Goal: Task Accomplishment & Management: Manage account settings

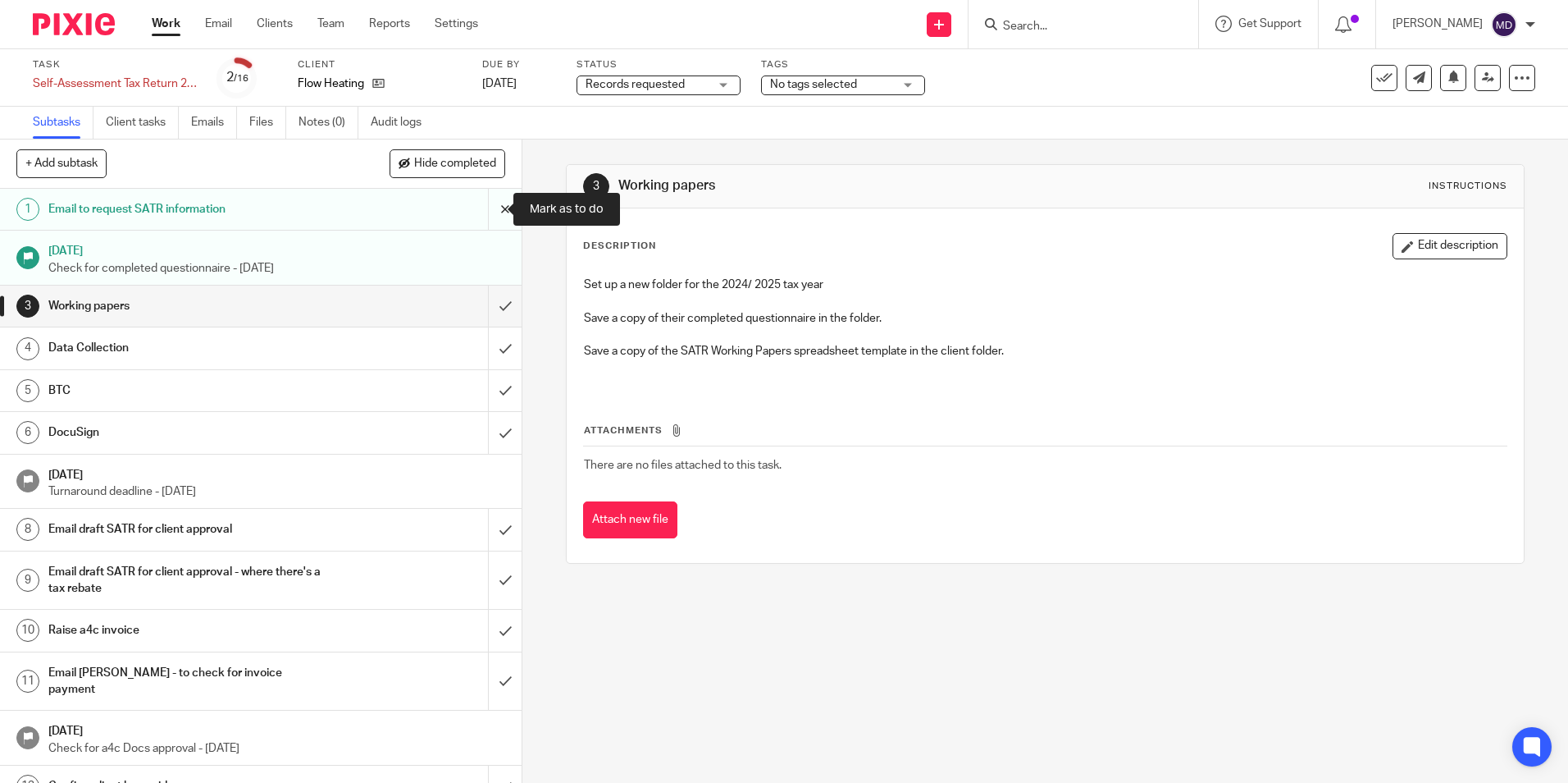
click at [490, 206] on input "submit" at bounding box center [261, 209] width 522 height 41
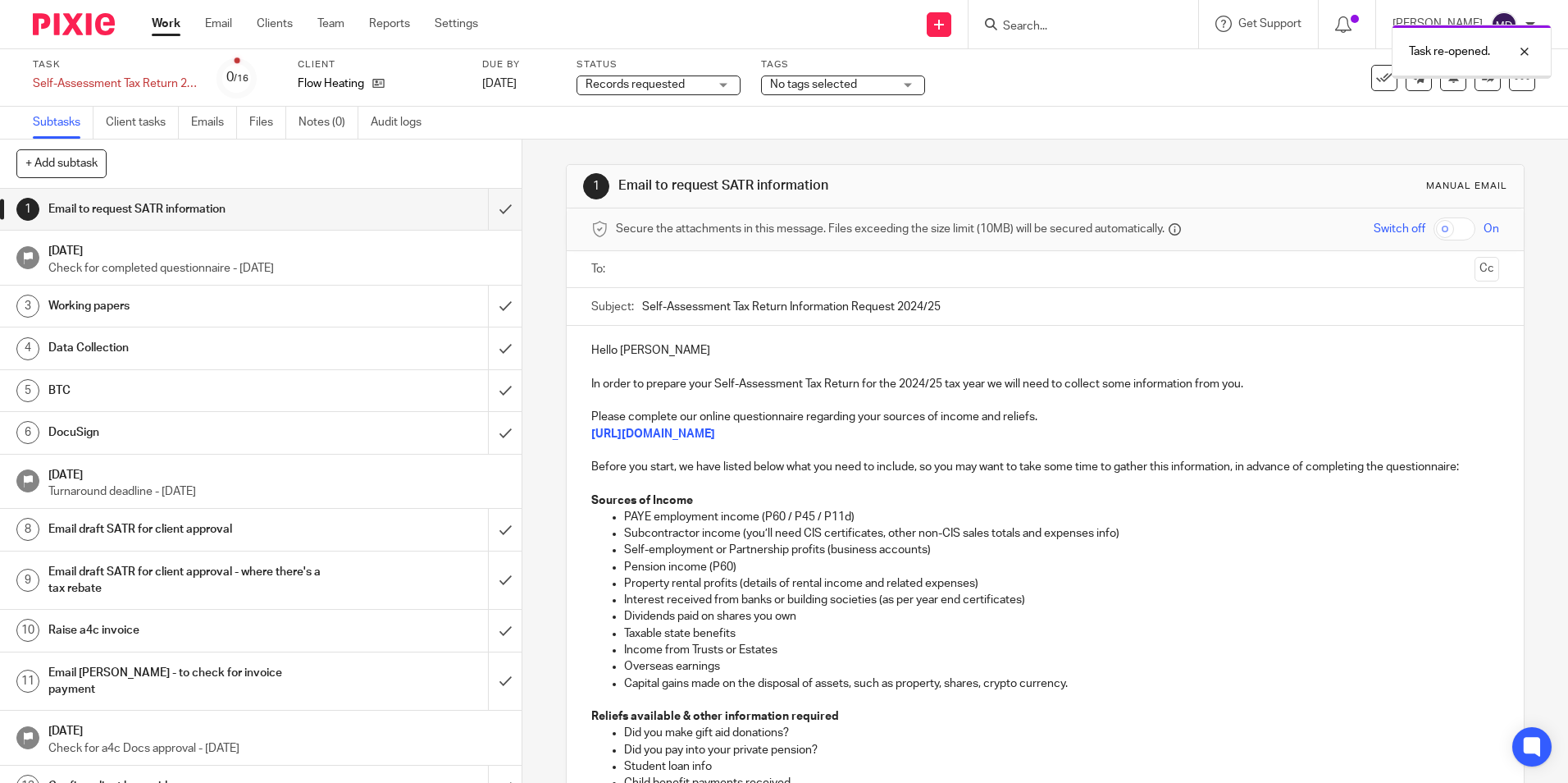
click at [683, 269] on input "text" at bounding box center [1044, 269] width 845 height 19
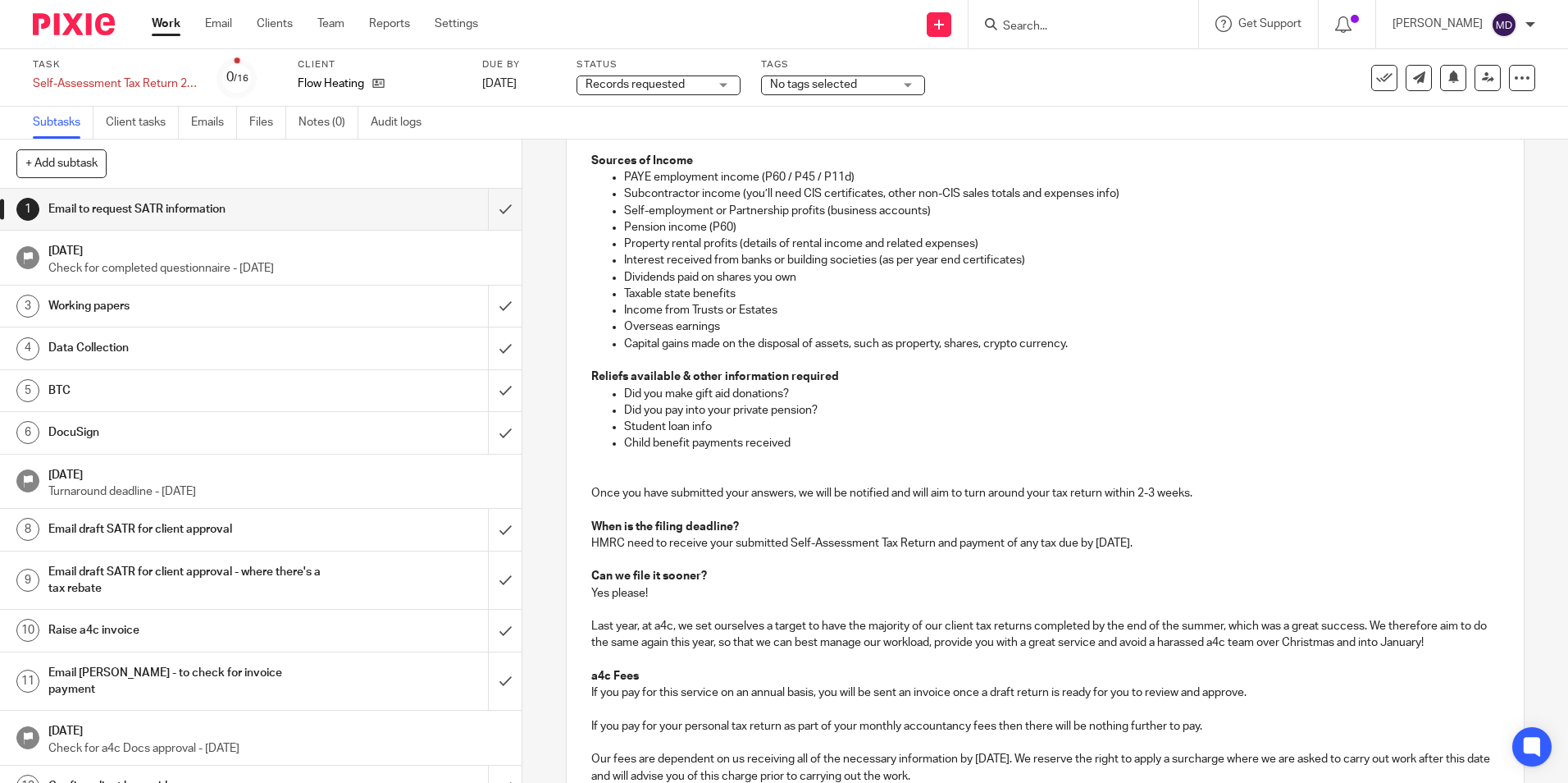
scroll to position [587, 0]
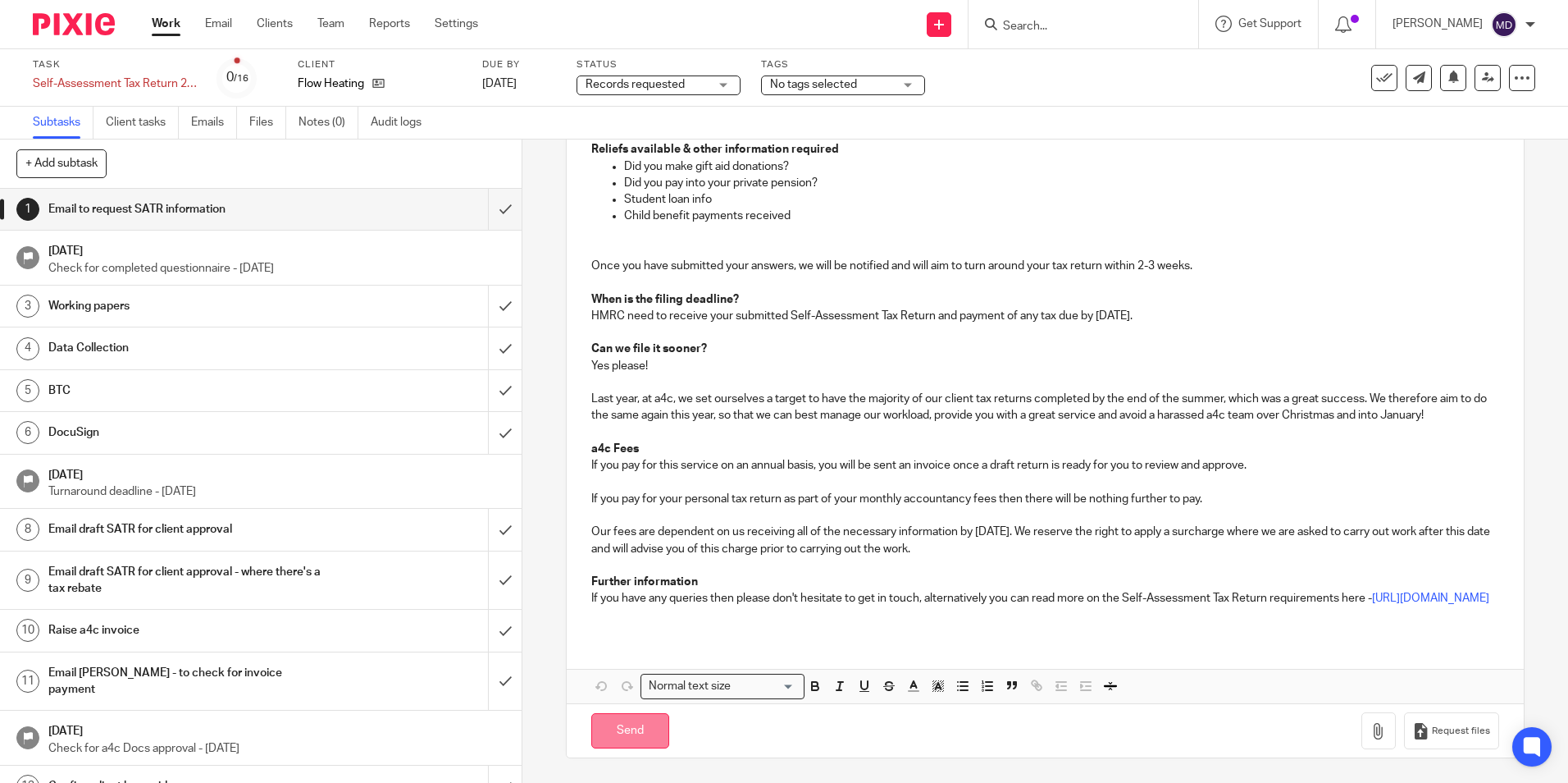
click at [641, 735] on input "Send" at bounding box center [630, 731] width 78 height 36
type input "Sent"
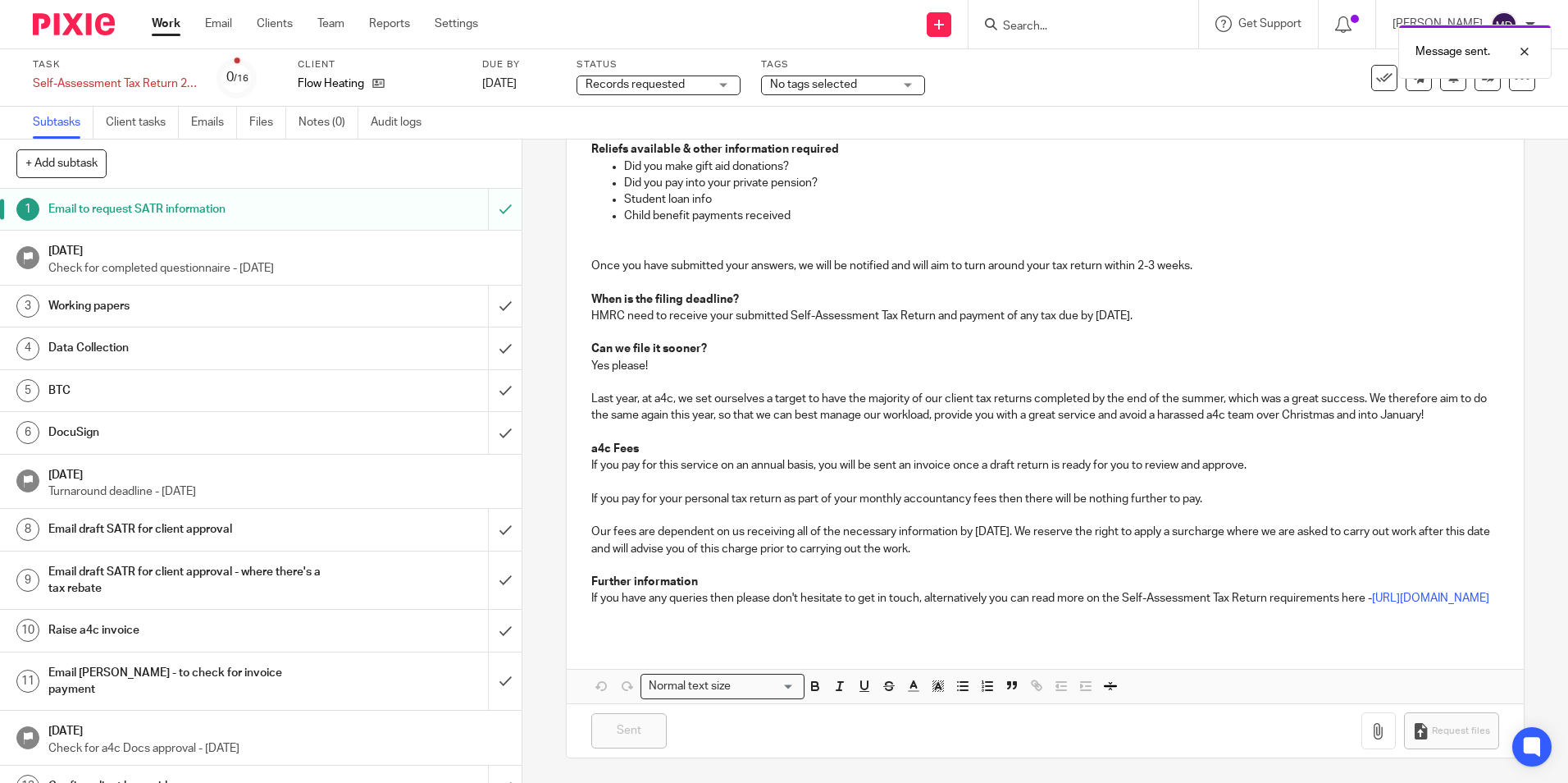
click at [389, 246] on h1 "[DATE]" at bounding box center [277, 249] width 457 height 21
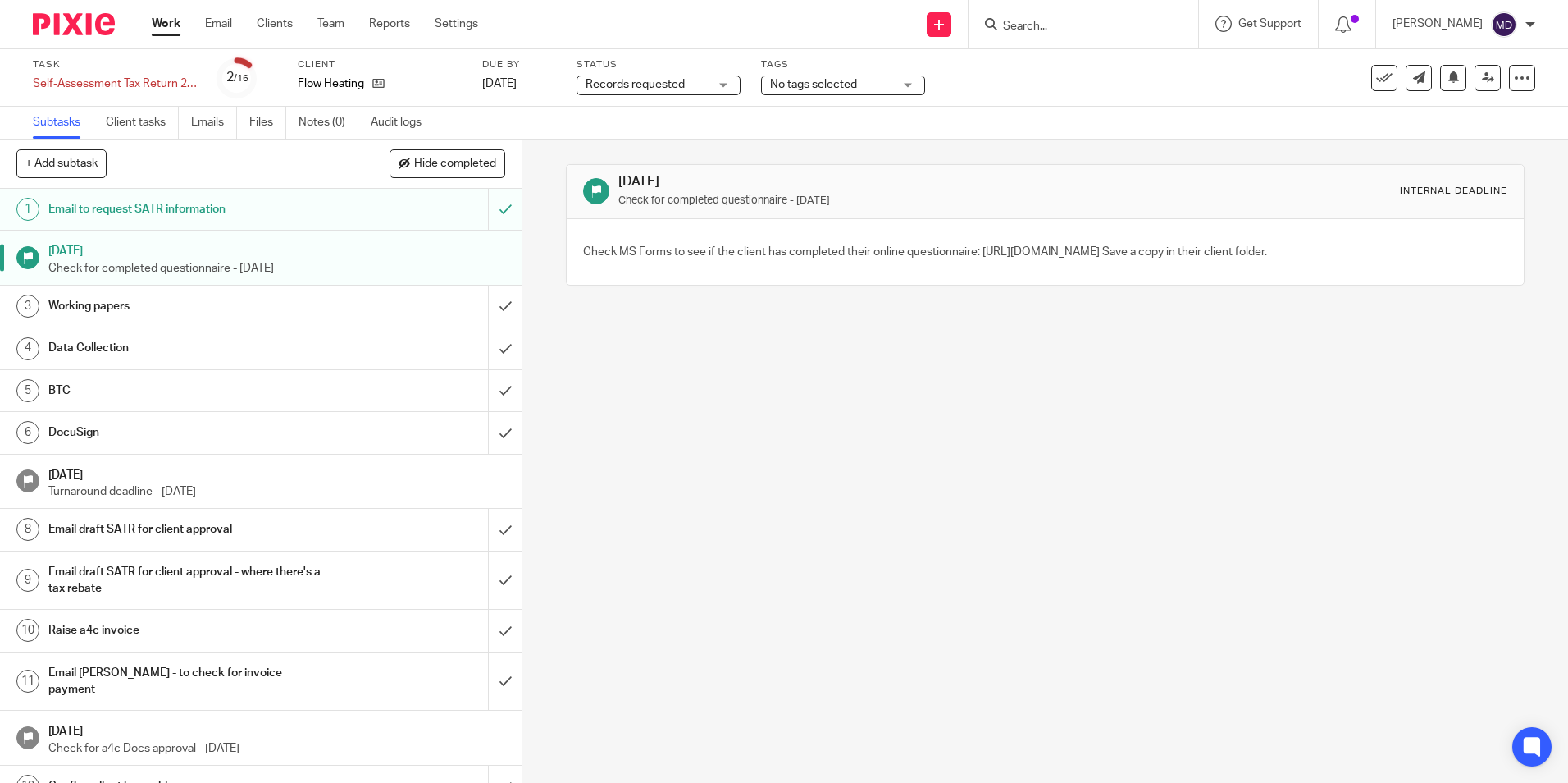
click at [840, 73] on div "Tags No tags selected Chased Client Missing refs / agent auth Query with payrol…" at bounding box center [843, 78] width 164 height 39
click at [845, 83] on span "No tags selected" at bounding box center [814, 84] width 87 height 11
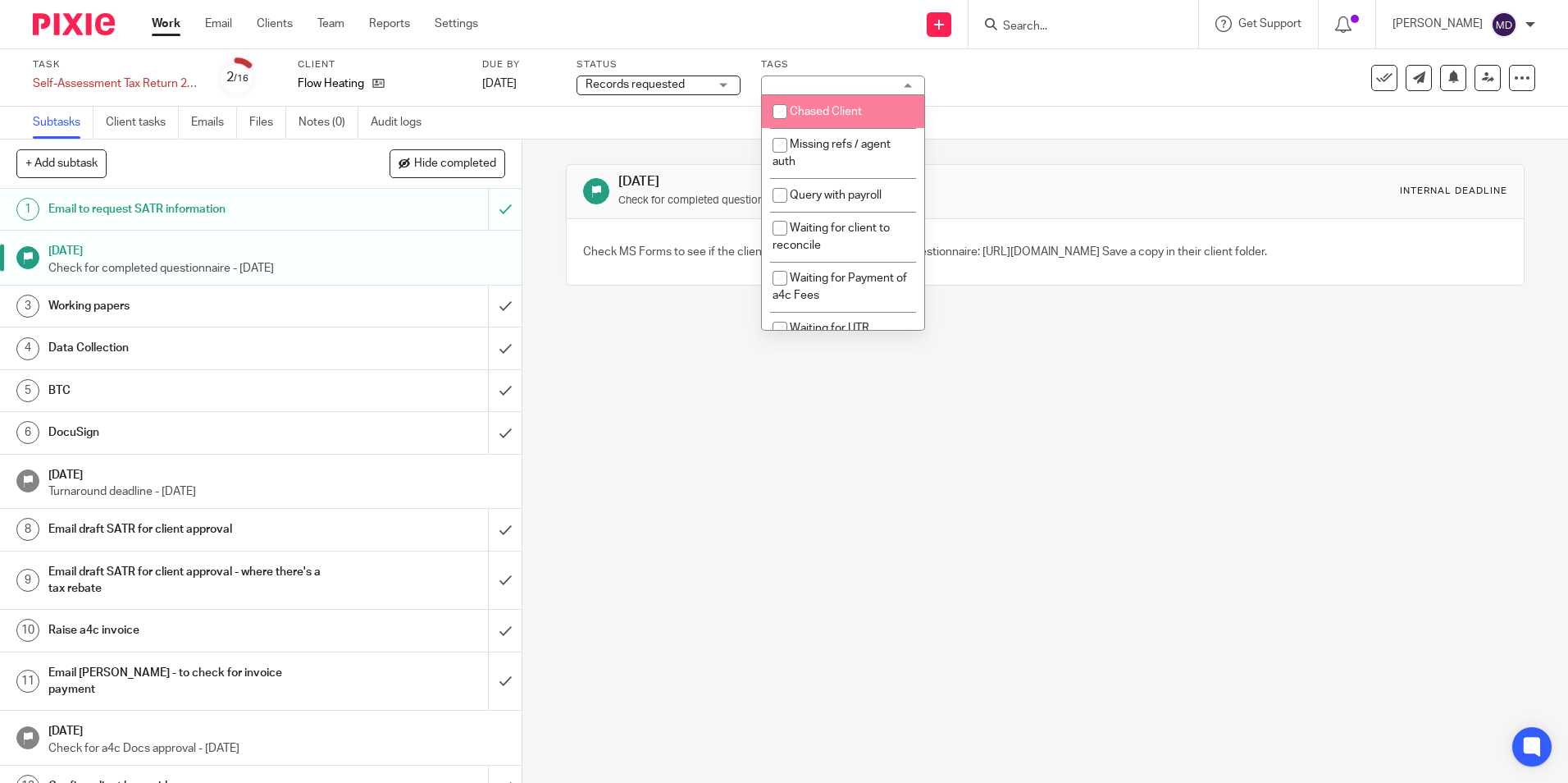
click at [841, 111] on span "Chased Client" at bounding box center [826, 112] width 72 height 11
checkbox input "true"
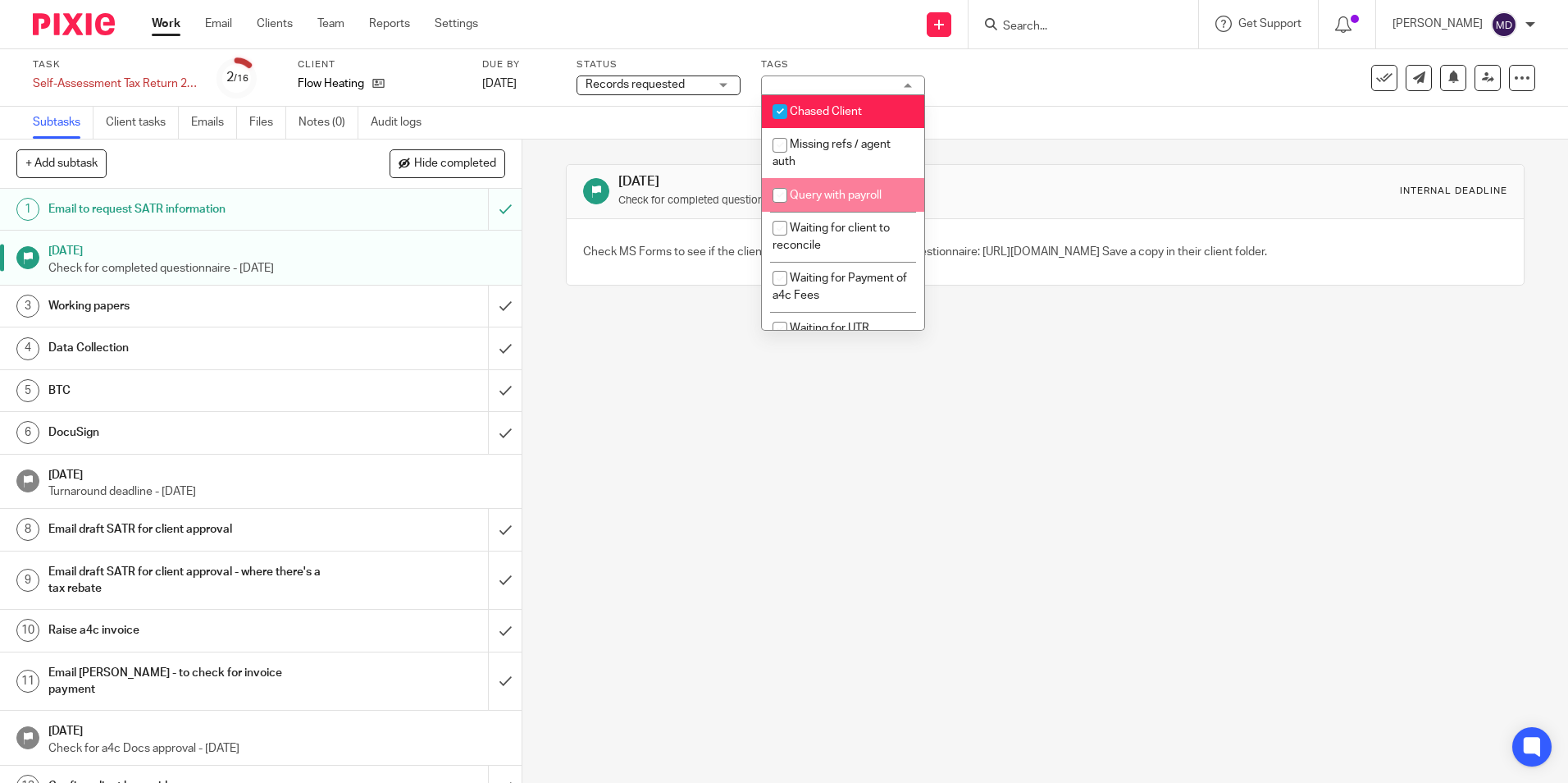
click at [980, 285] on div "Check MS Forms to see if the client has completed their online questionnaire: h…" at bounding box center [1045, 252] width 957 height 66
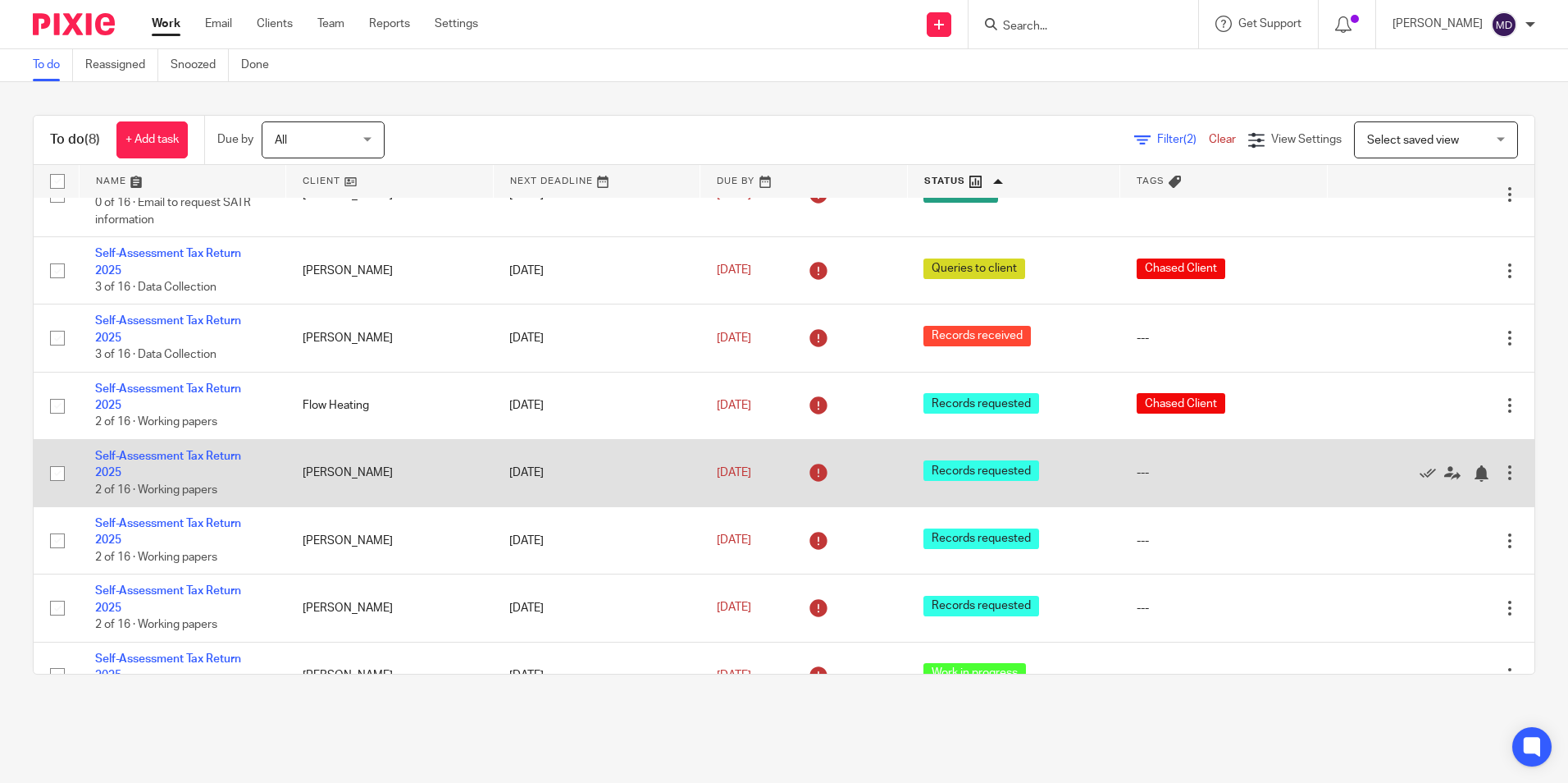
scroll to position [81, 0]
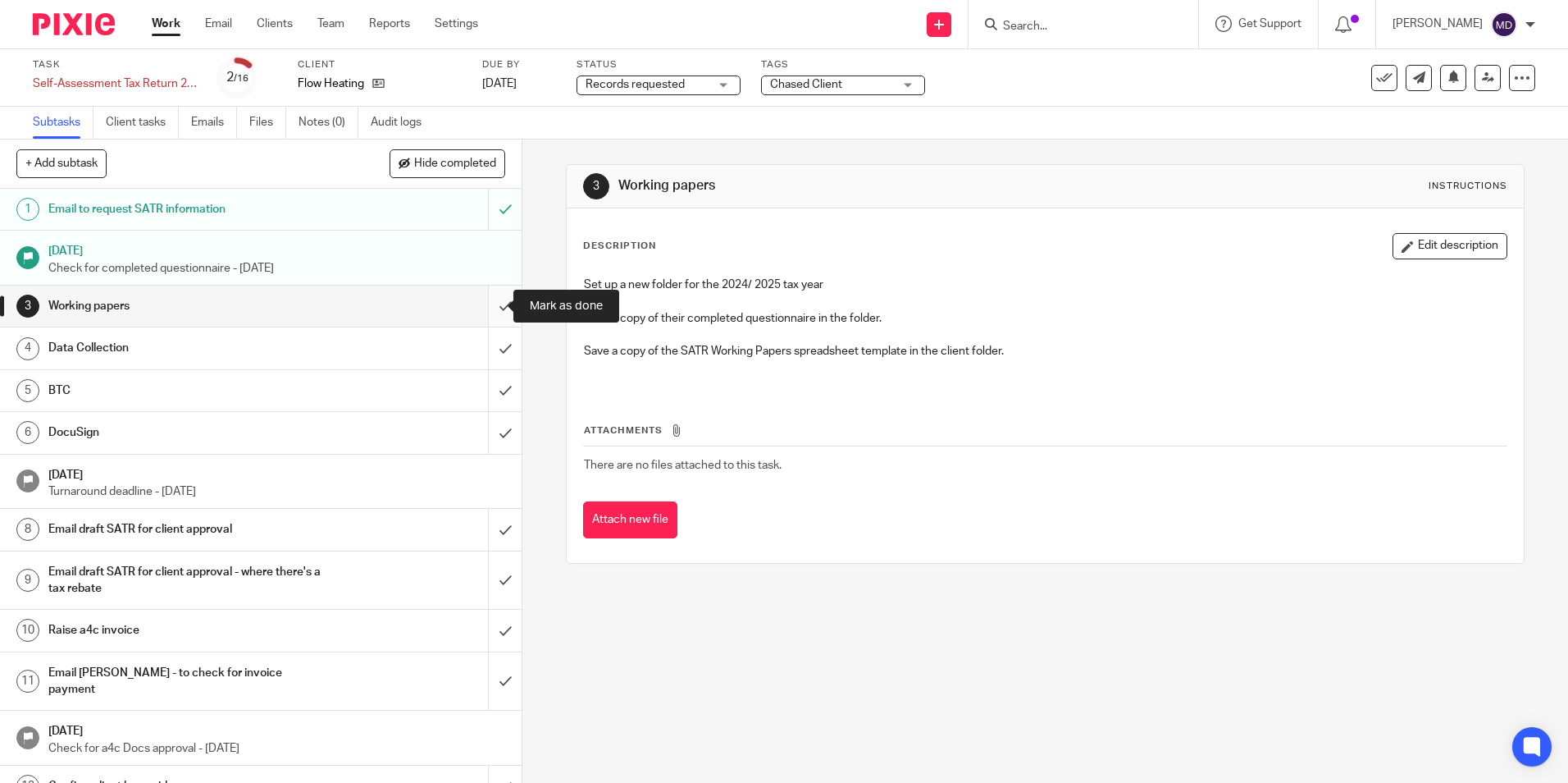
drag, startPoint x: 475, startPoint y: 312, endPoint x: 491, endPoint y: 293, distance: 24.8
click at [475, 312] on input "submit" at bounding box center [261, 307] width 522 height 41
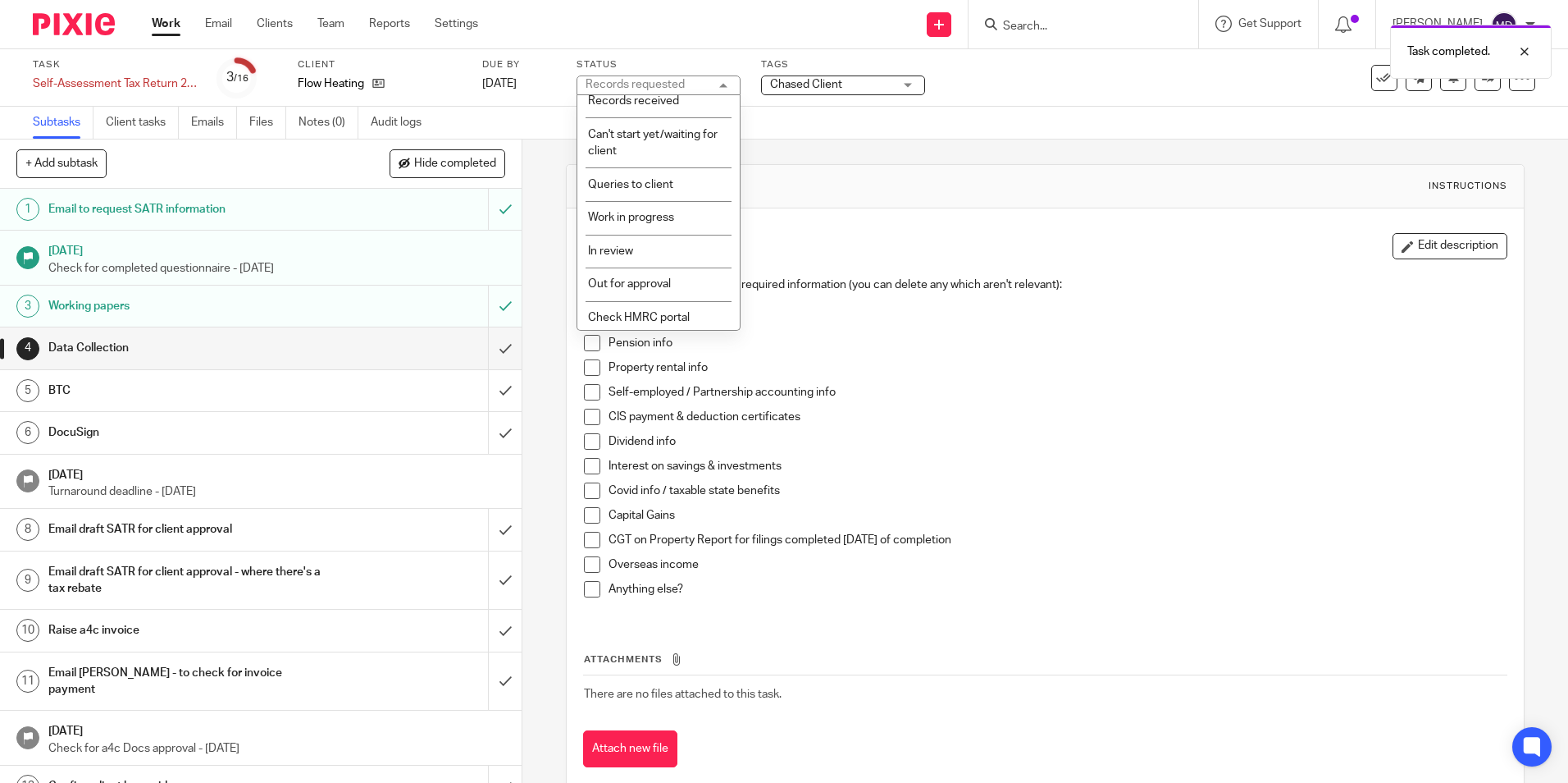
scroll to position [115, 0]
click at [641, 185] on span "Work in progress" at bounding box center [632, 180] width 86 height 11
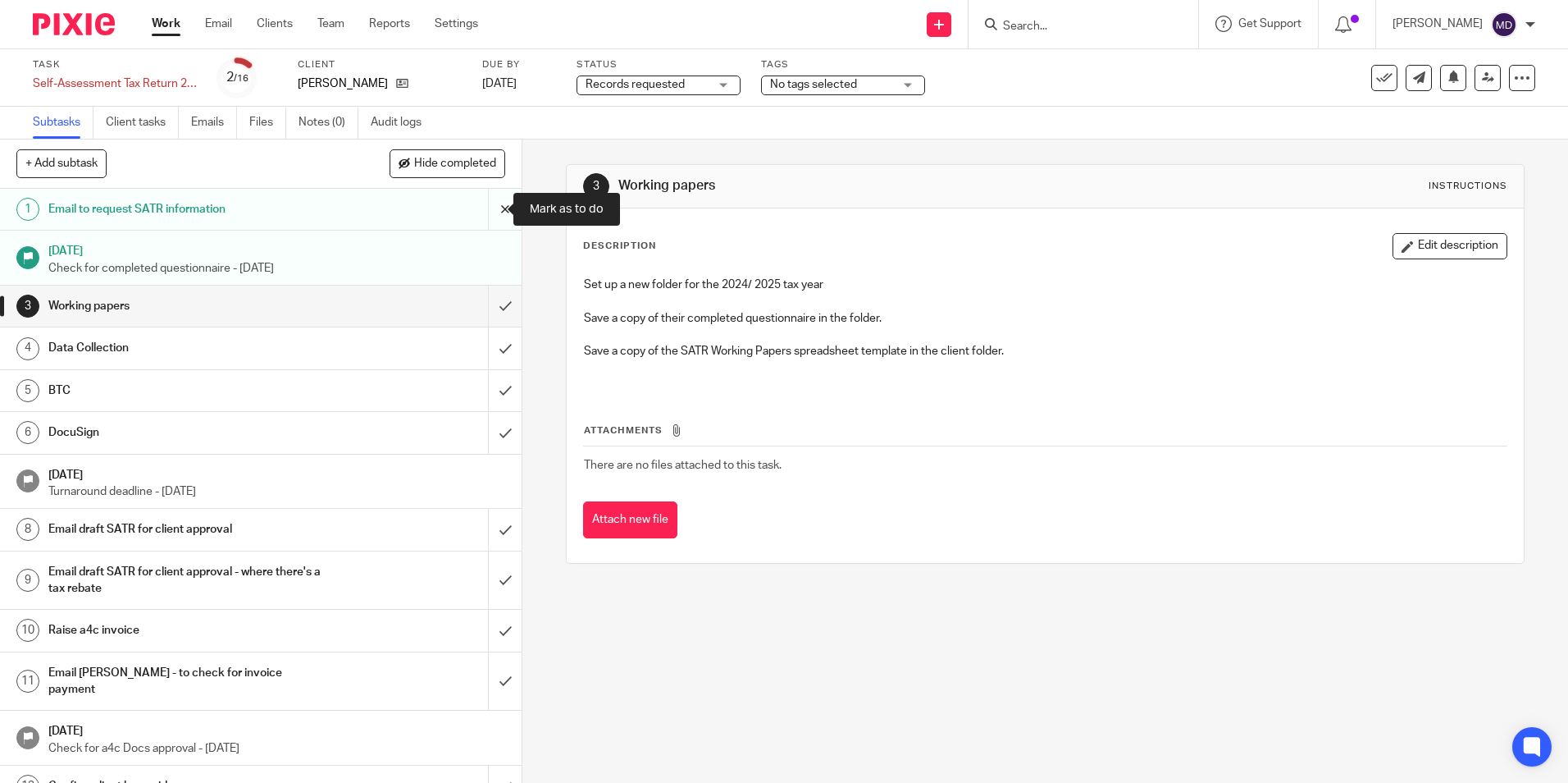
click at [486, 215] on input "submit" at bounding box center [261, 209] width 522 height 41
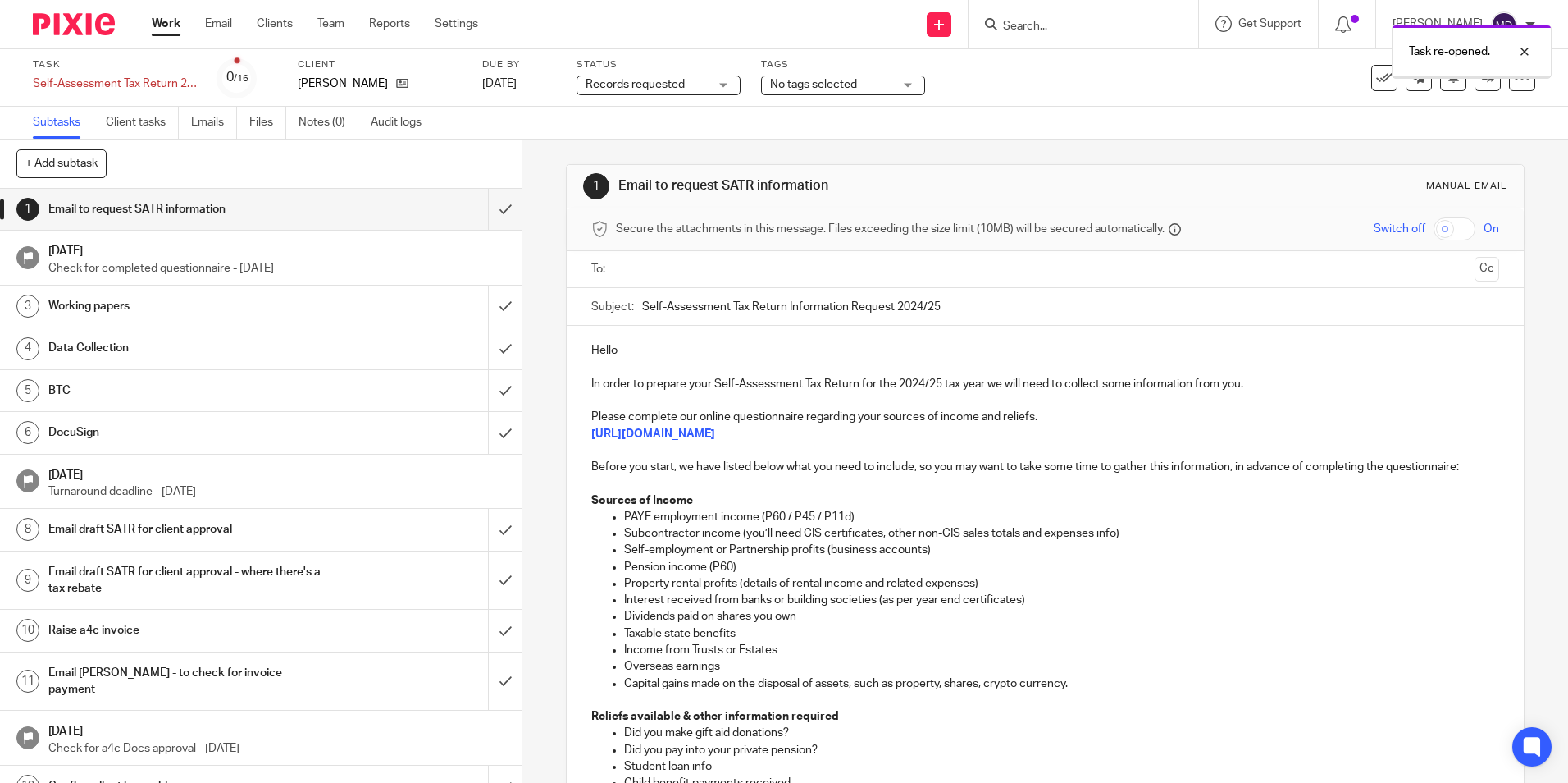
click at [635, 268] on input "text" at bounding box center [1044, 269] width 845 height 19
click at [660, 352] on p "Hello" at bounding box center [1045, 354] width 907 height 17
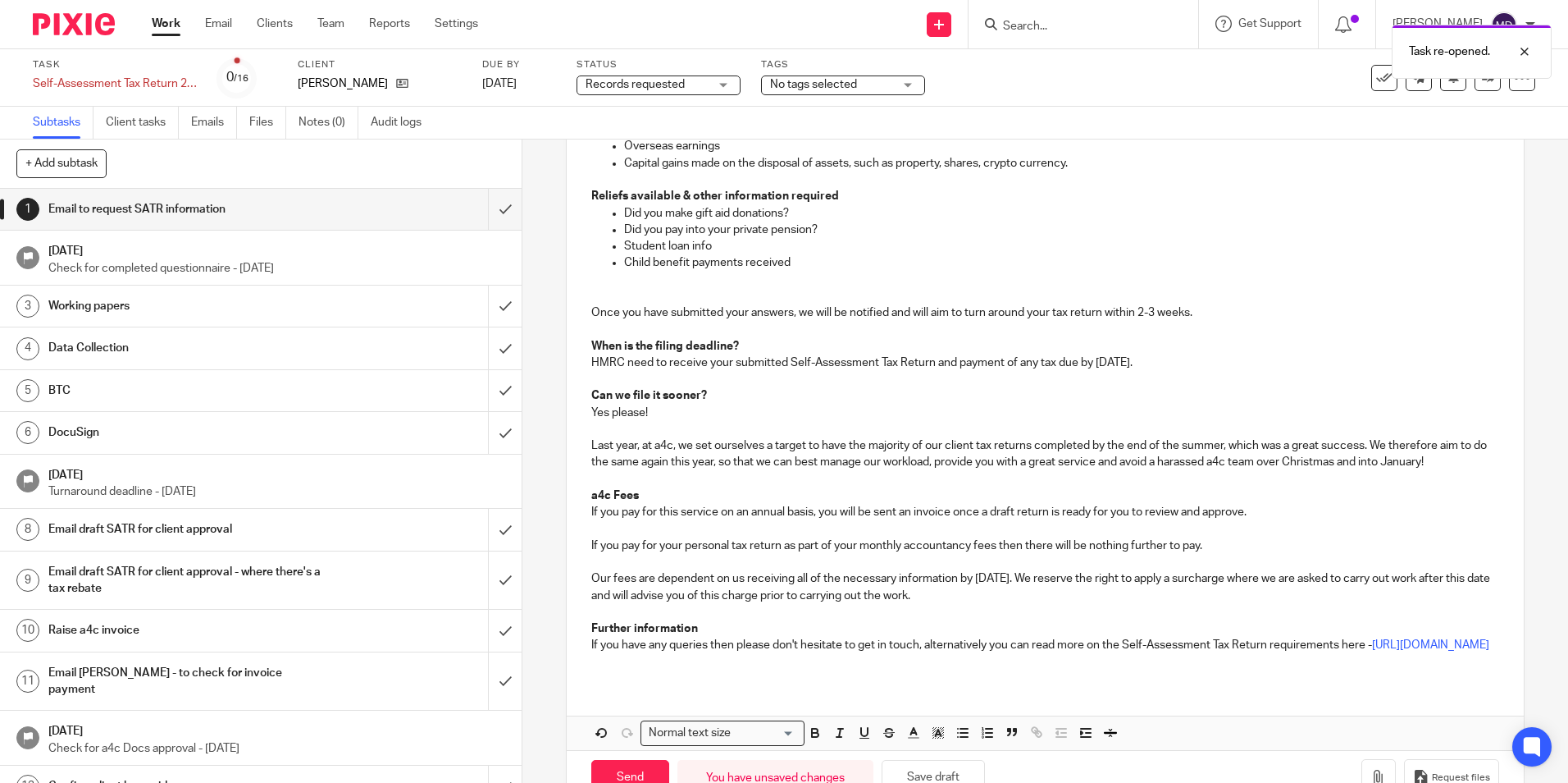
scroll to position [575, 0]
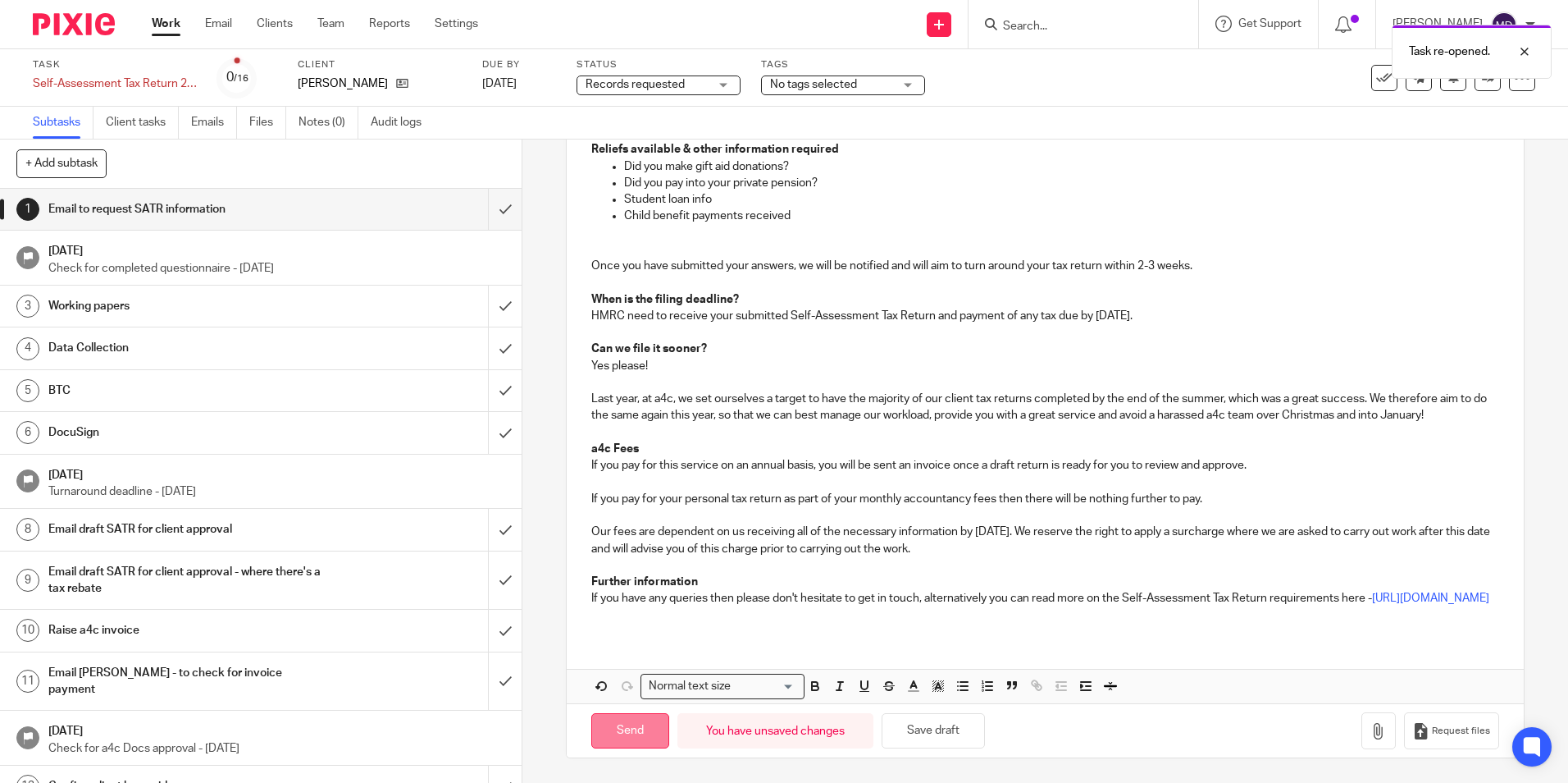
click at [650, 748] on input "Send" at bounding box center [630, 731] width 78 height 36
type input "Sent"
click at [358, 268] on p "Check for completed questionnaire - 2 days later" at bounding box center [277, 268] width 457 height 17
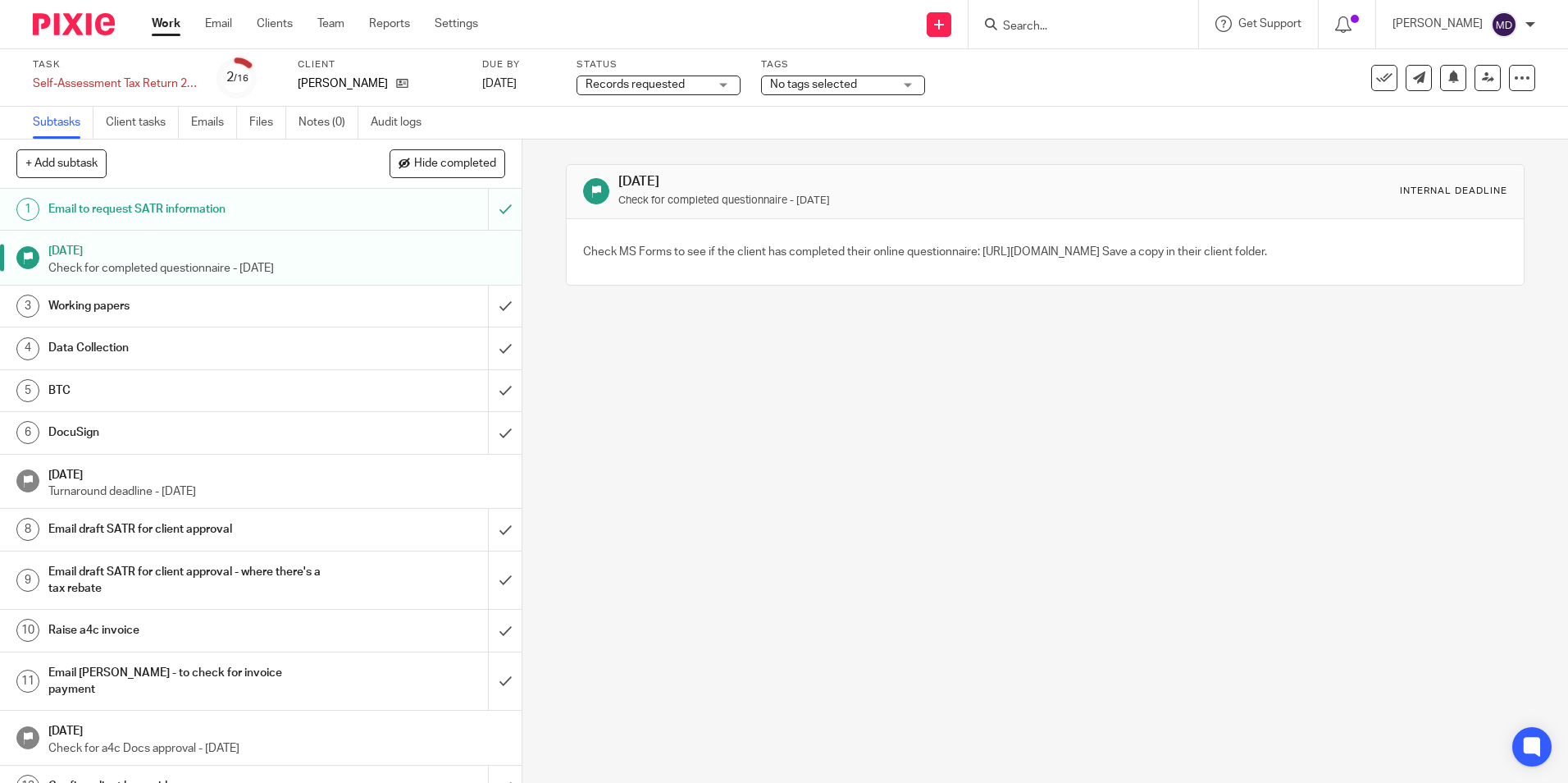
click at [850, 85] on span "No tags selected" at bounding box center [814, 84] width 87 height 11
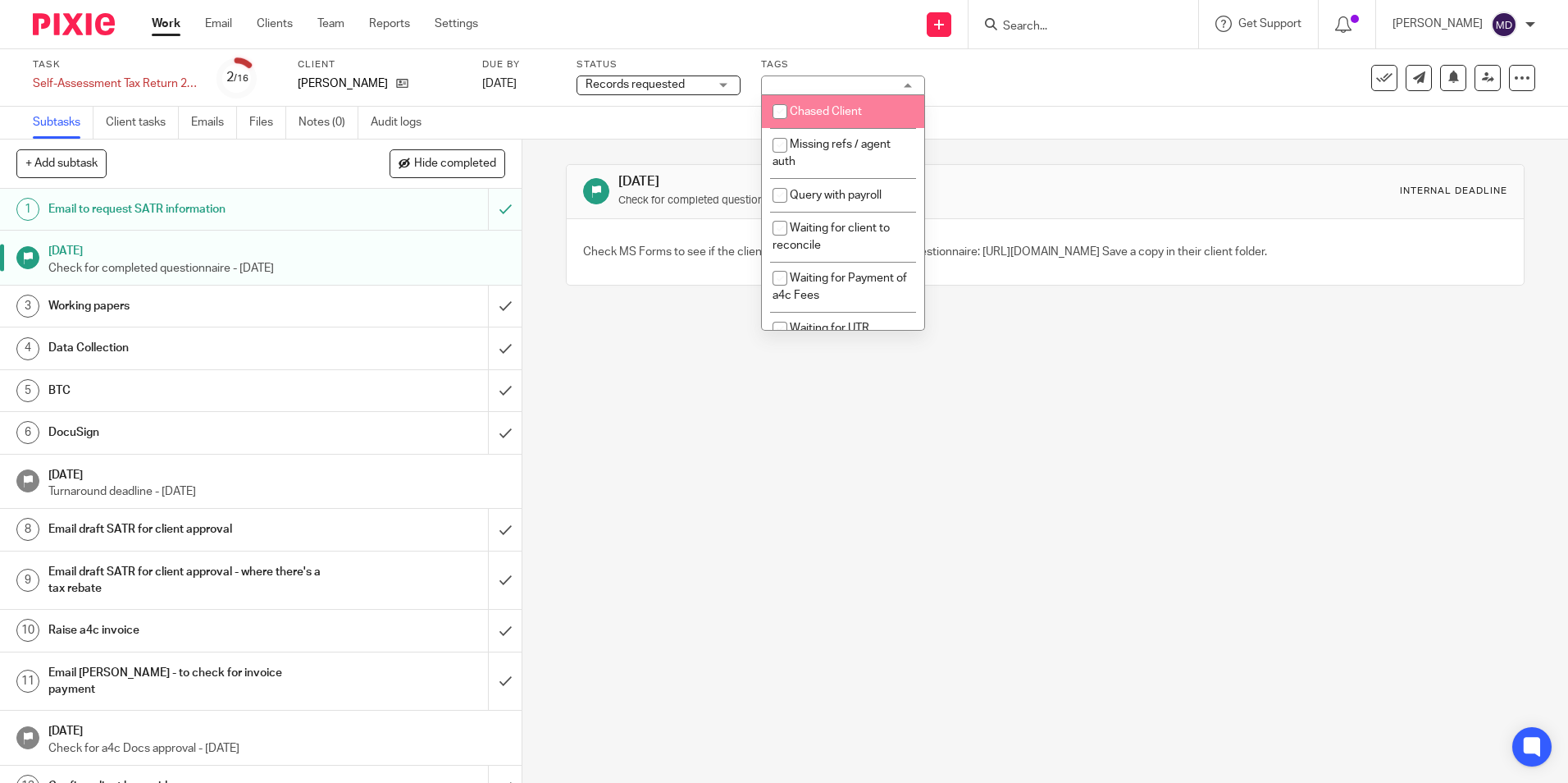
click at [809, 115] on span "Chased Client" at bounding box center [826, 112] width 72 height 11
checkbox input "true"
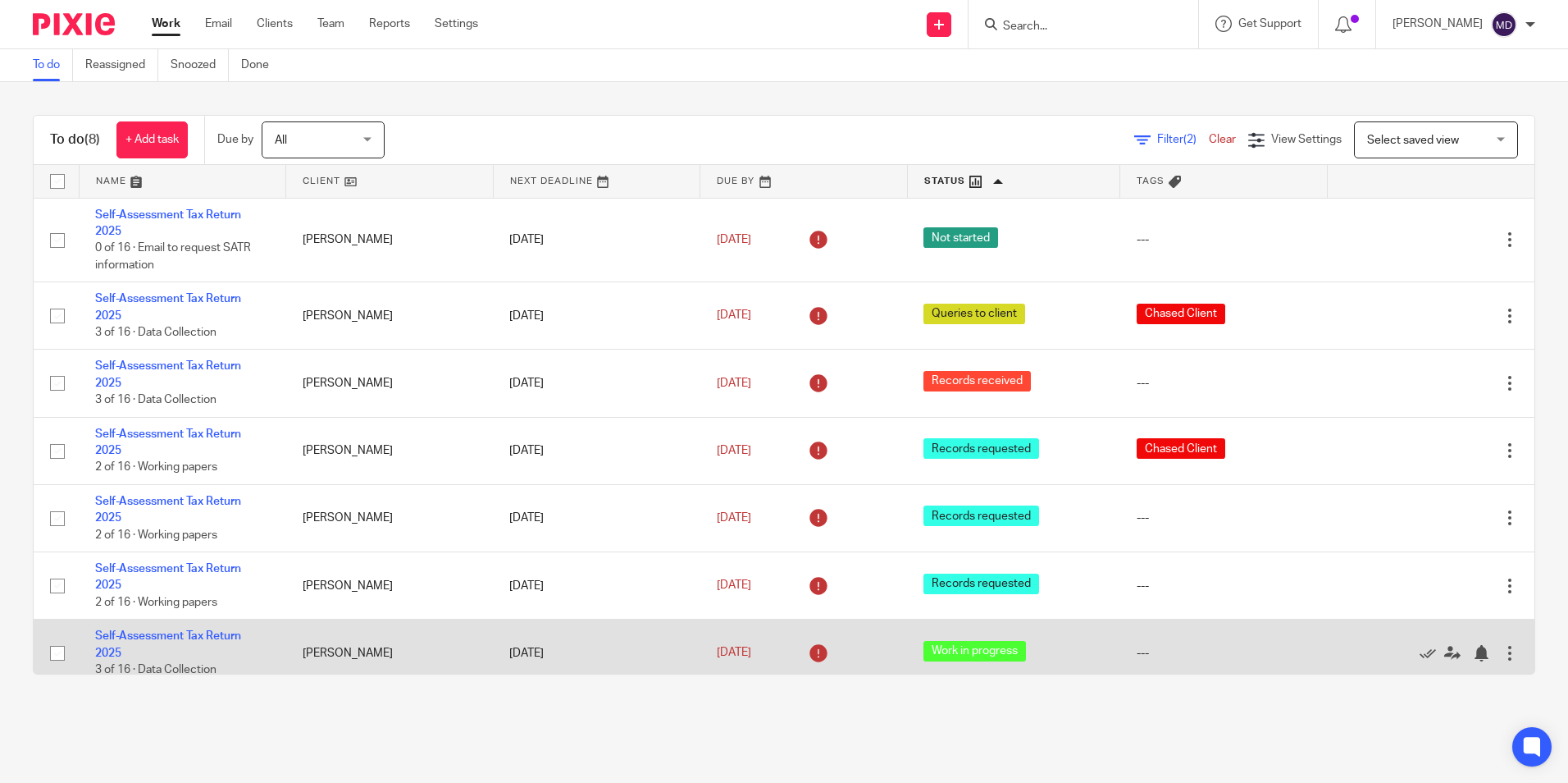
scroll to position [81, 0]
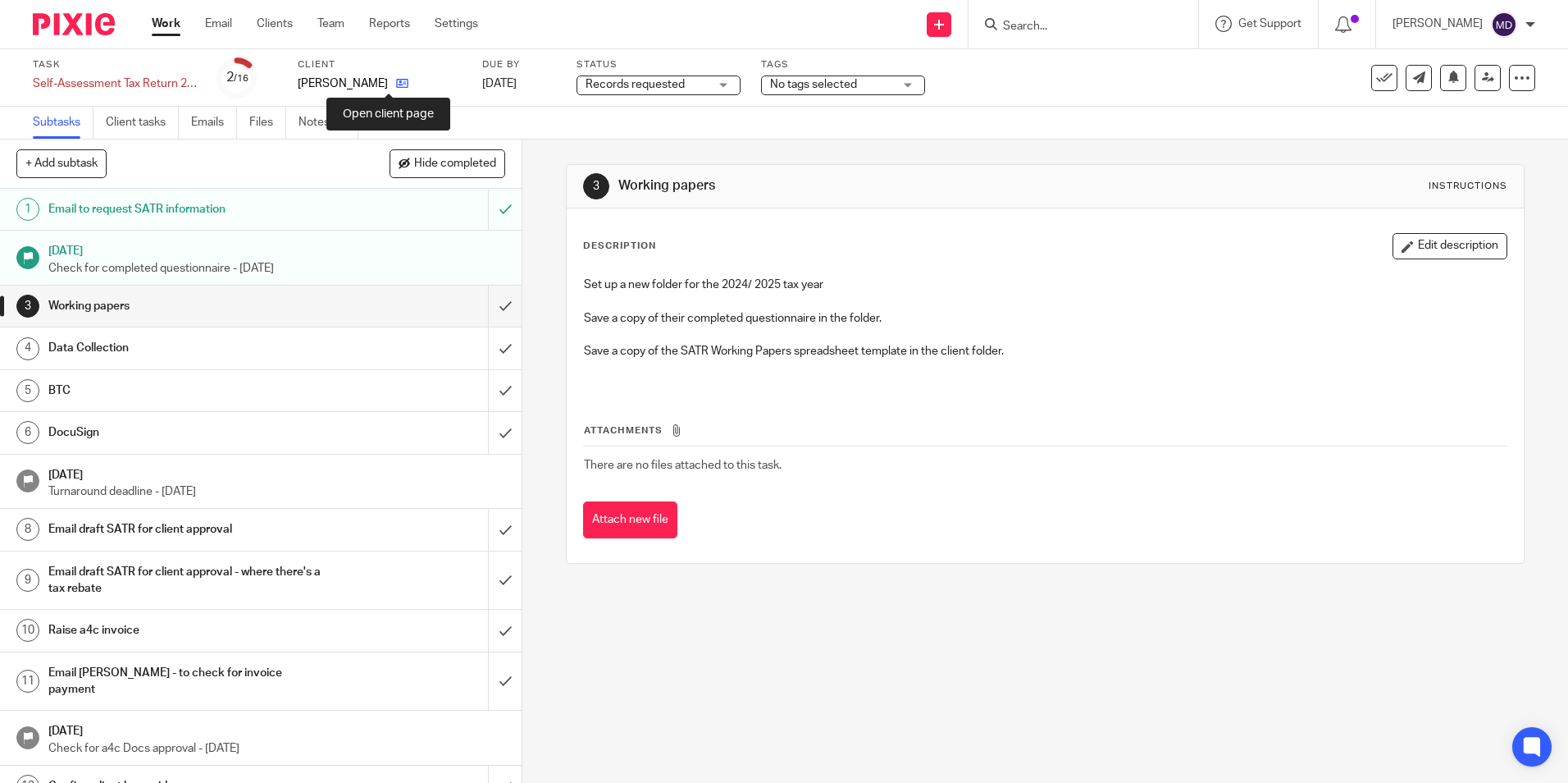
click at [396, 83] on icon at bounding box center [402, 83] width 12 height 12
click at [492, 215] on input "submit" at bounding box center [261, 209] width 522 height 41
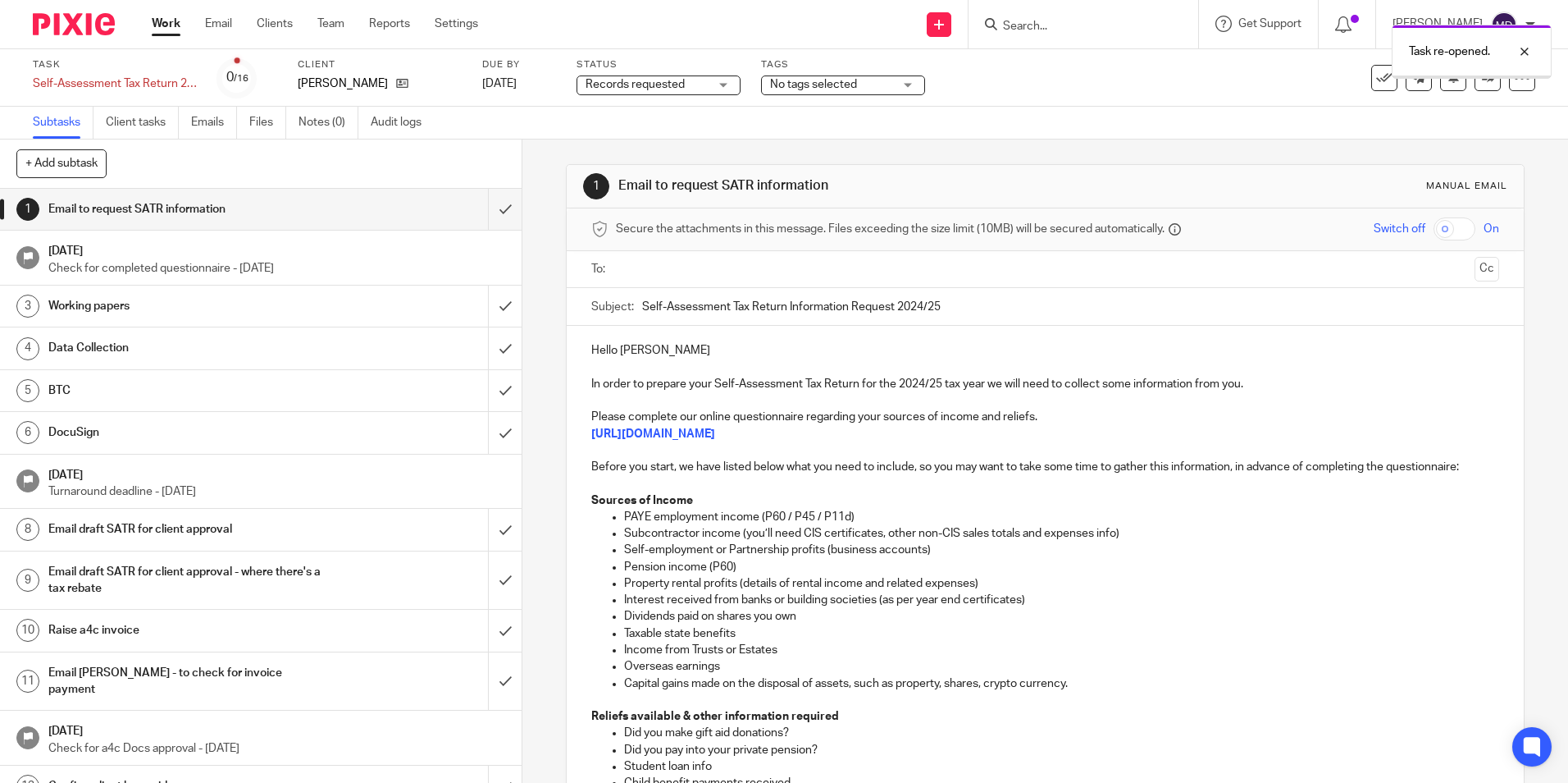
click at [694, 270] on input "text" at bounding box center [1044, 269] width 845 height 19
click at [777, 274] on input "text" at bounding box center [1113, 271] width 709 height 32
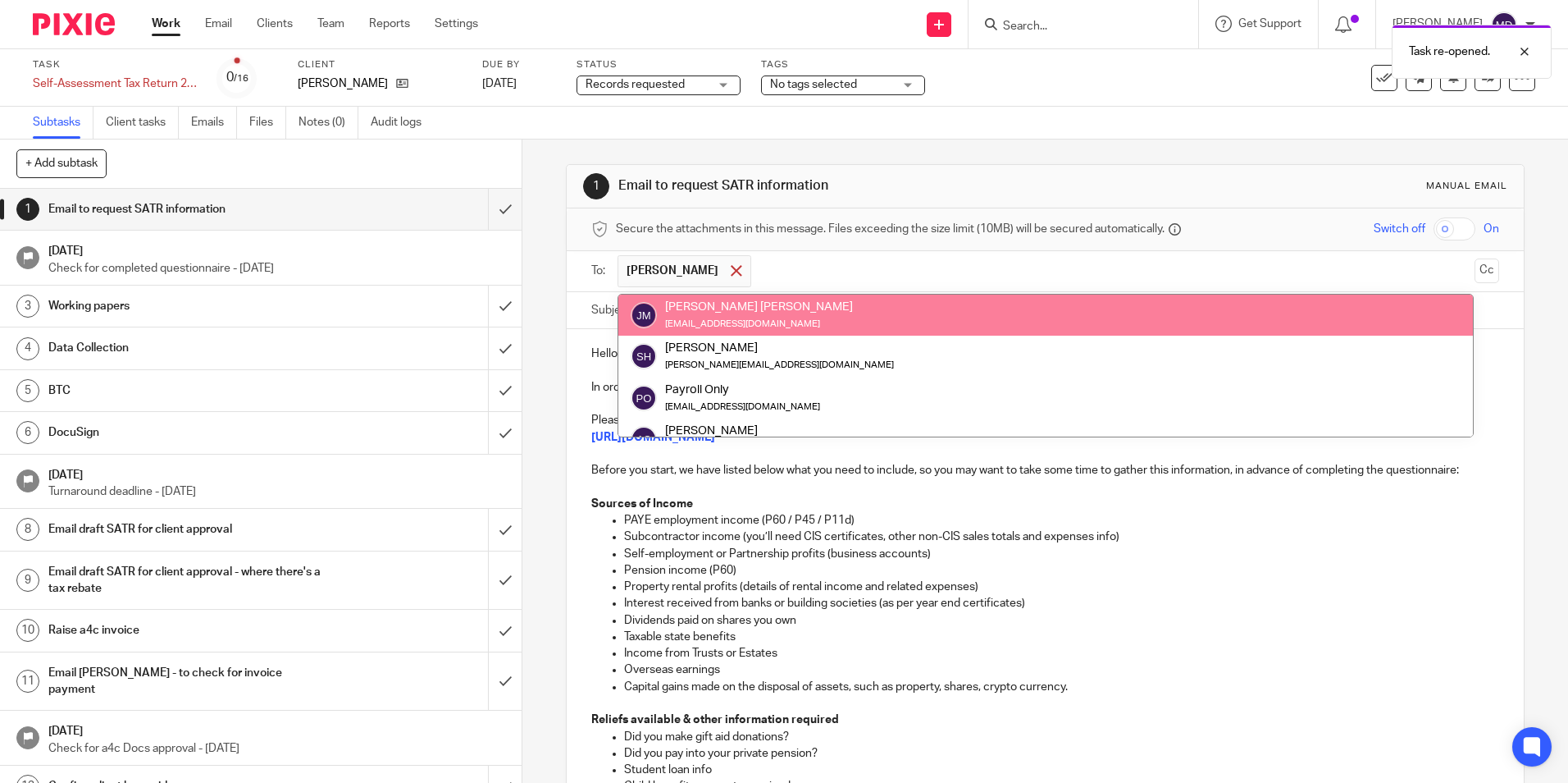
click at [726, 266] on div at bounding box center [736, 271] width 19 height 24
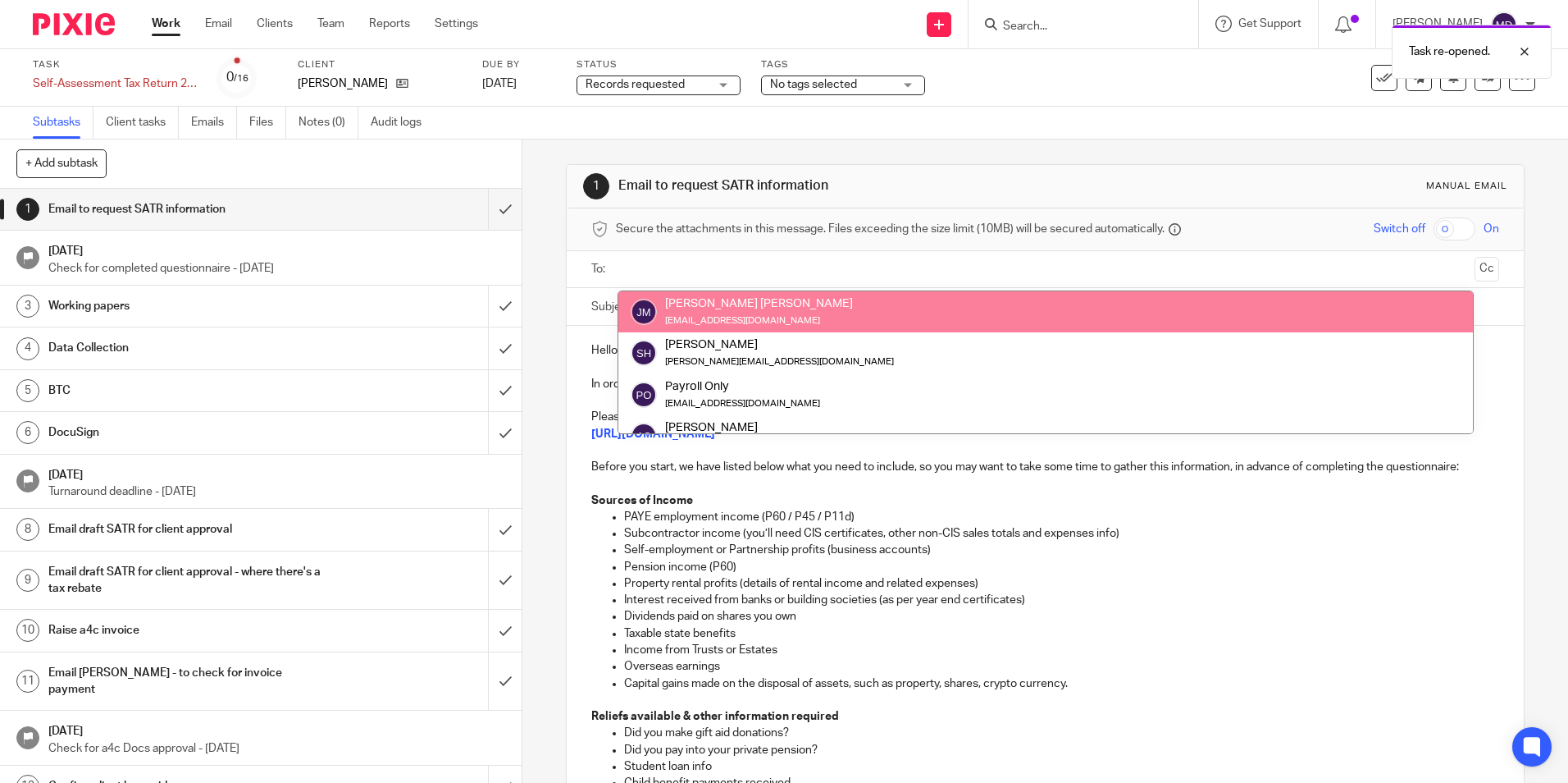
click at [630, 272] on input "text" at bounding box center [1044, 269] width 845 height 19
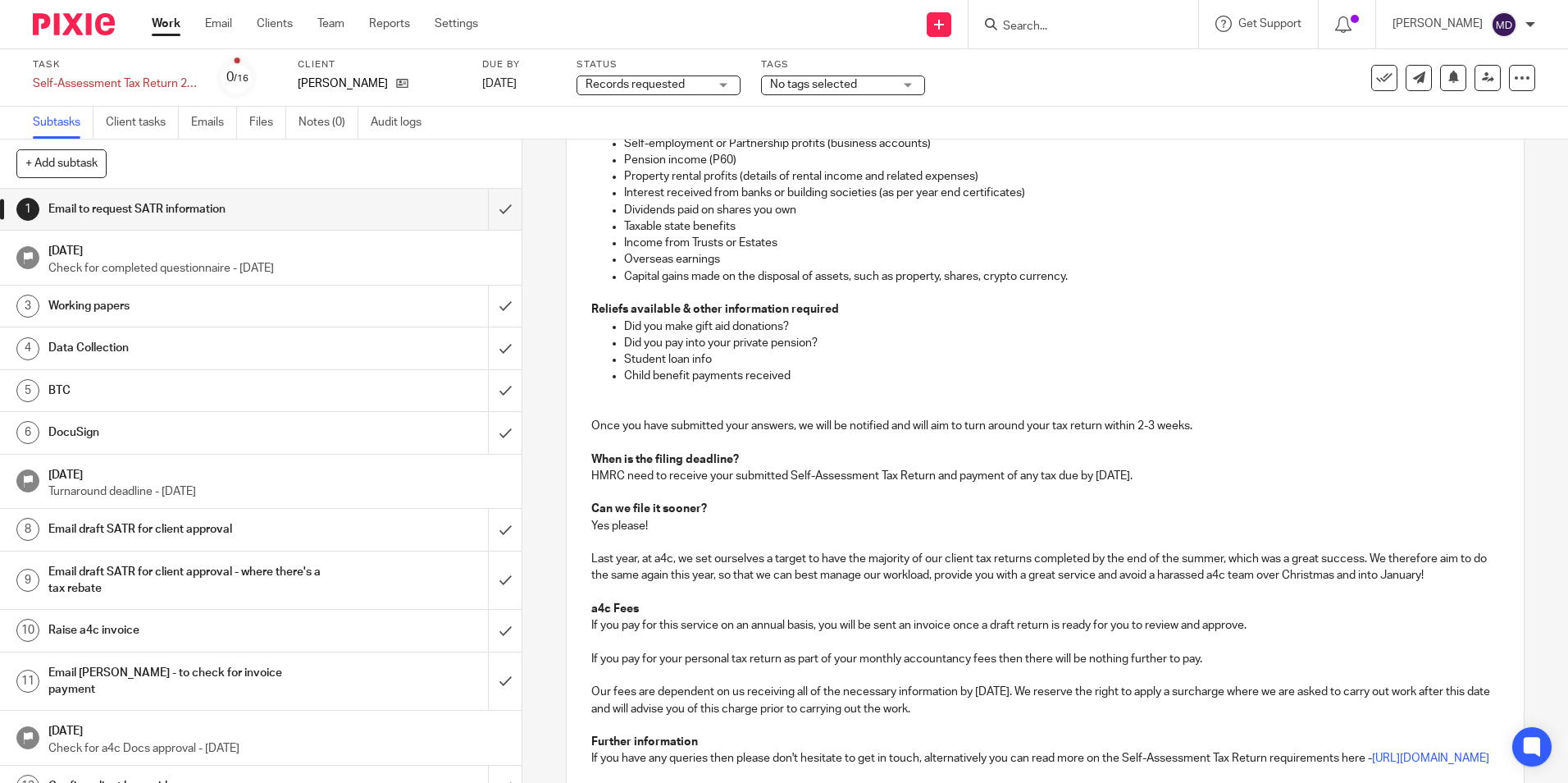
scroll to position [587, 0]
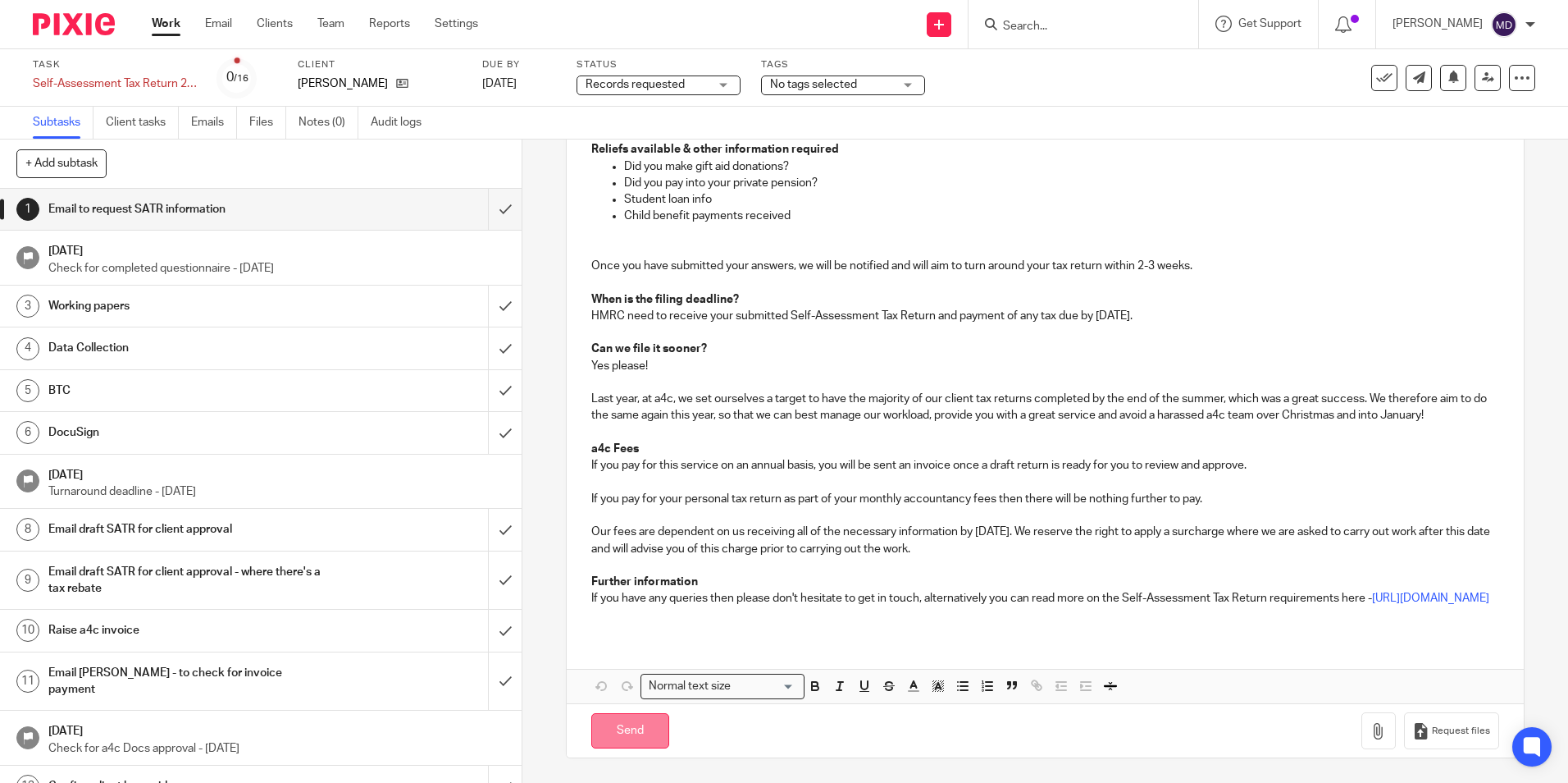
click at [627, 730] on input "Send" at bounding box center [630, 731] width 78 height 36
type input "Sent"
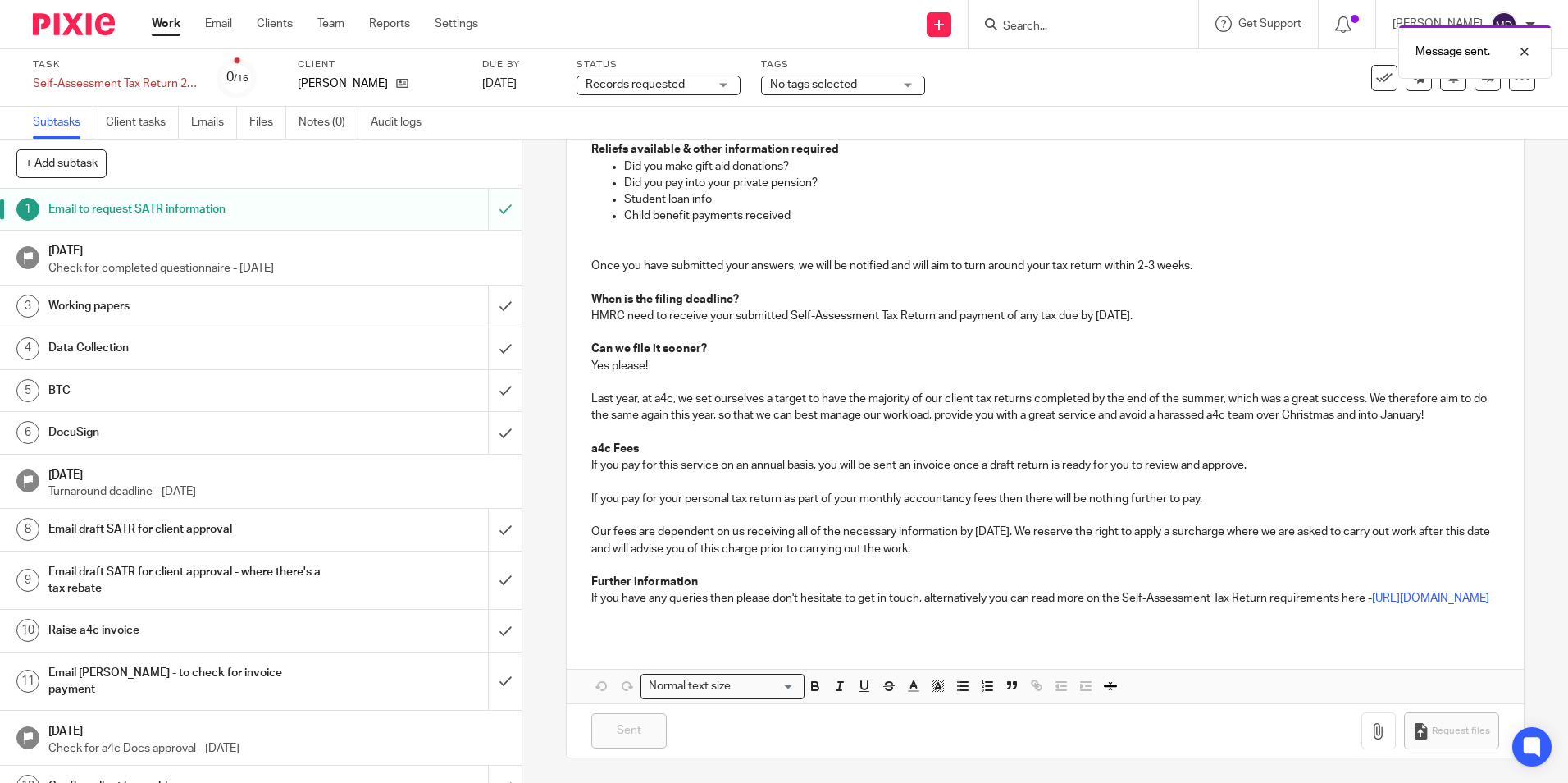
click at [333, 262] on p "Check for completed questionnaire - [DATE]" at bounding box center [277, 268] width 457 height 17
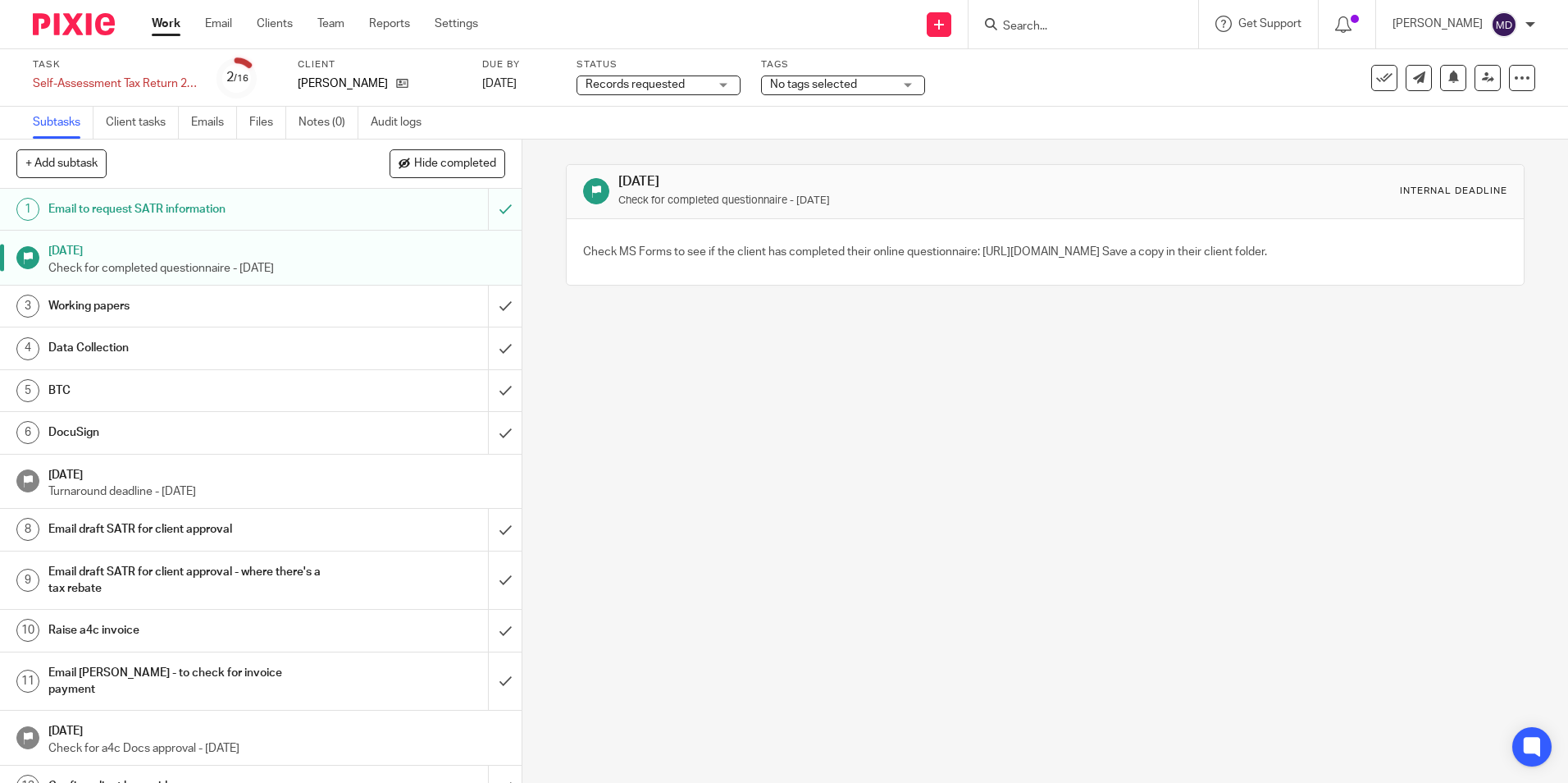
click at [872, 76] on div "No tags selected" at bounding box center [843, 85] width 164 height 20
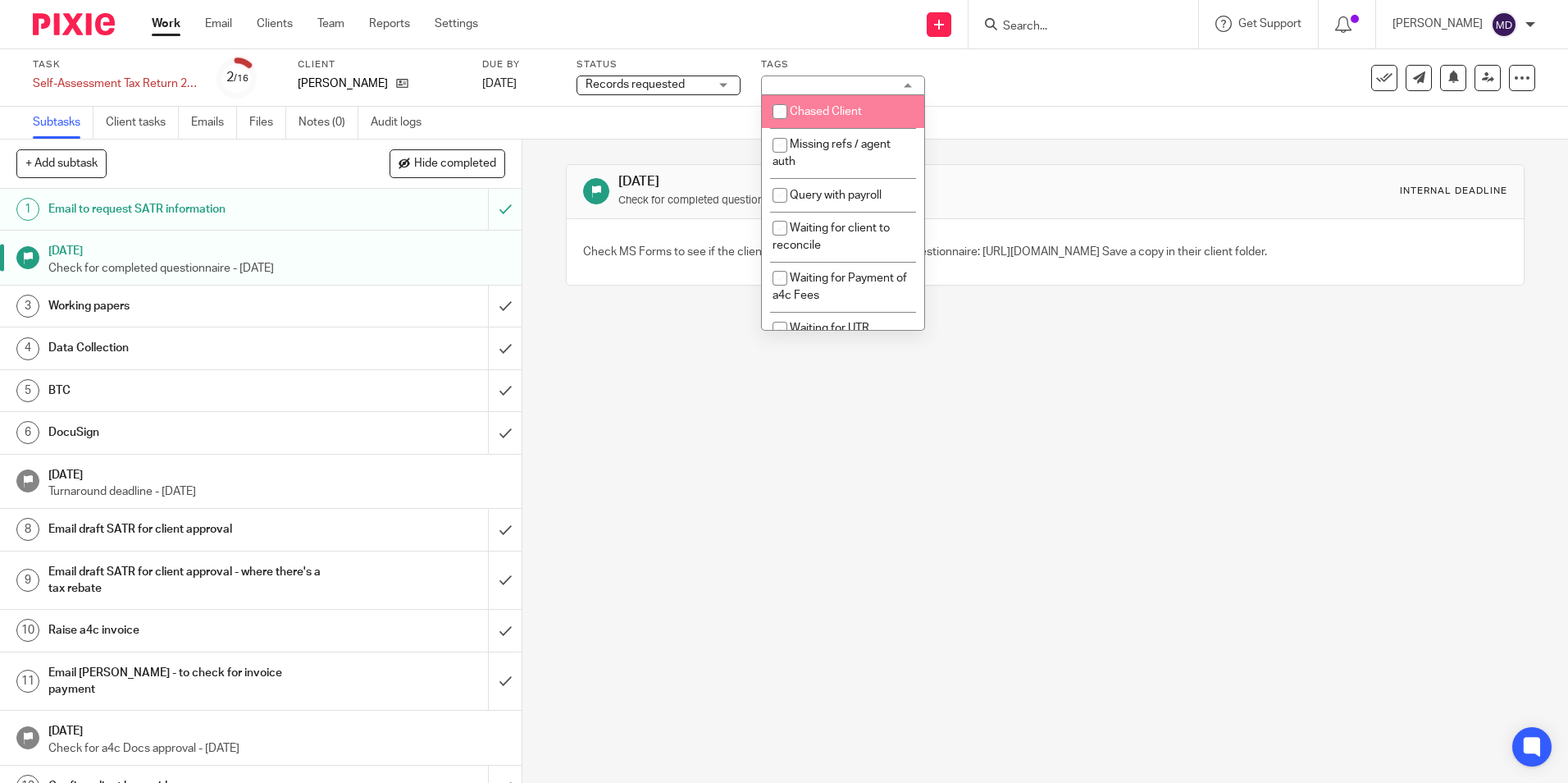
click at [864, 111] on li "Chased Client" at bounding box center [843, 113] width 162 height 34
checkbox input "true"
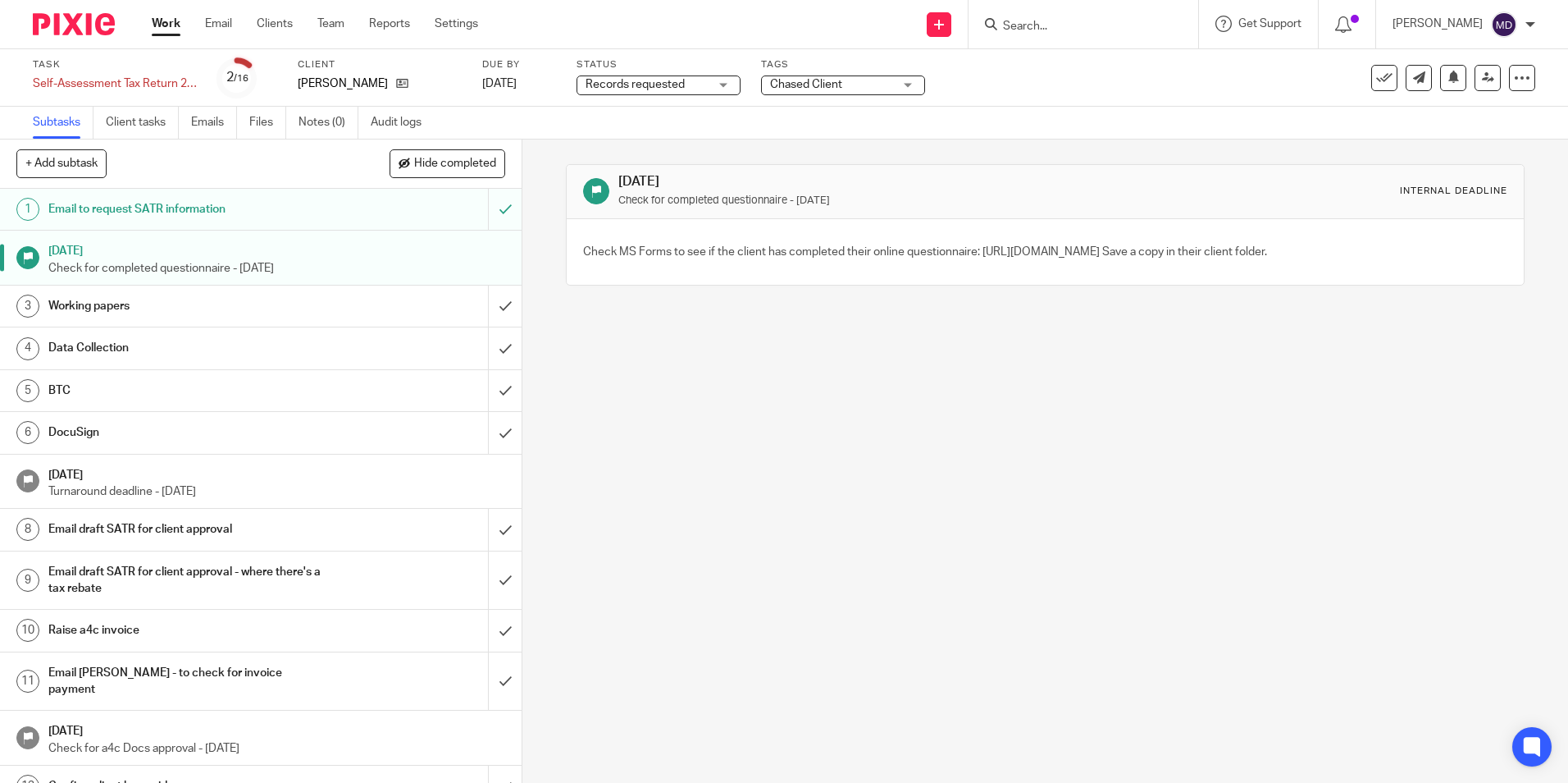
click at [1054, 167] on div "[DATE] Check for completed questionnaire - [DATE] Internal deadline" at bounding box center [1045, 192] width 957 height 54
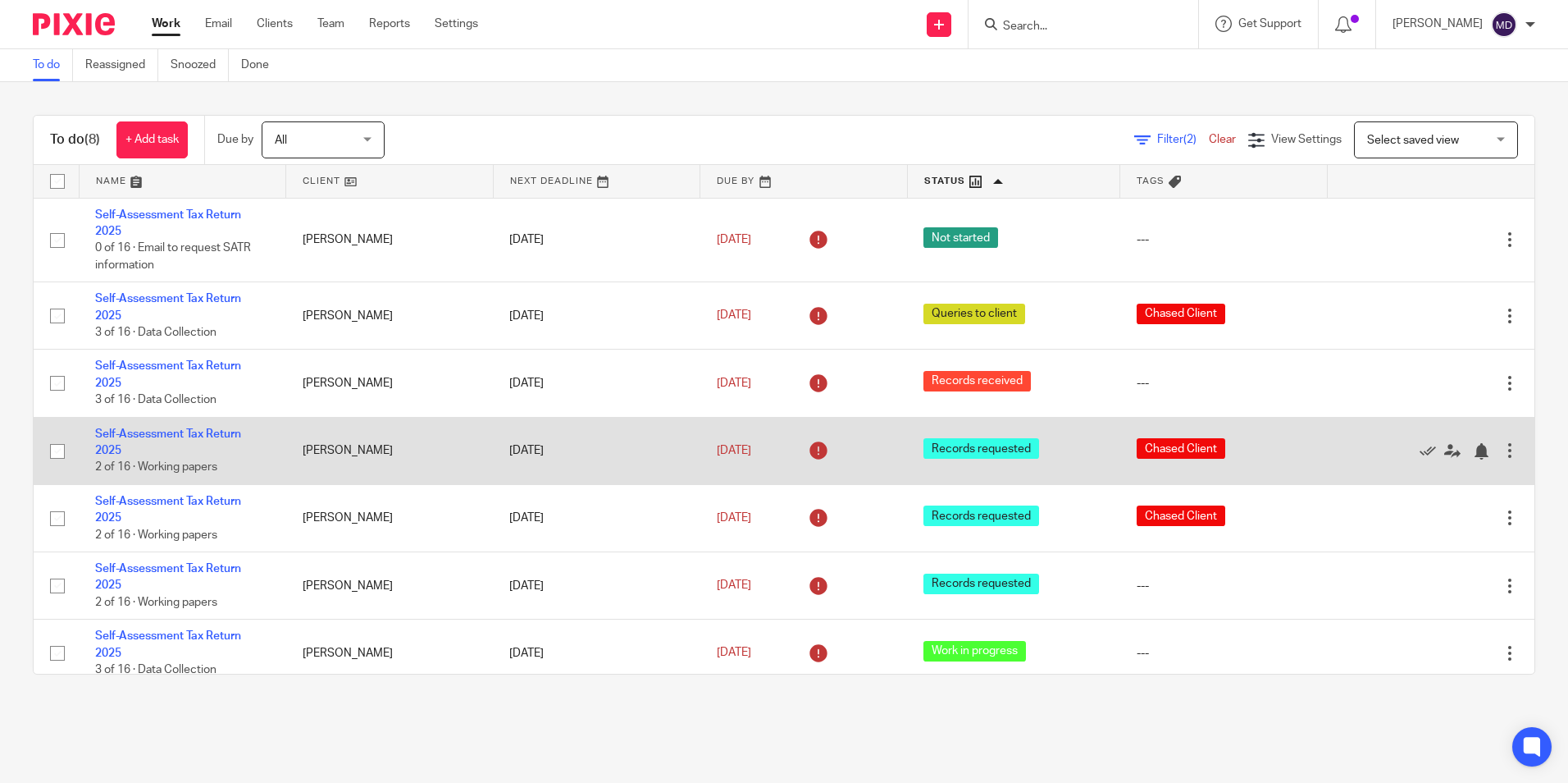
scroll to position [81, 0]
